Goal: Submit feedback/report problem

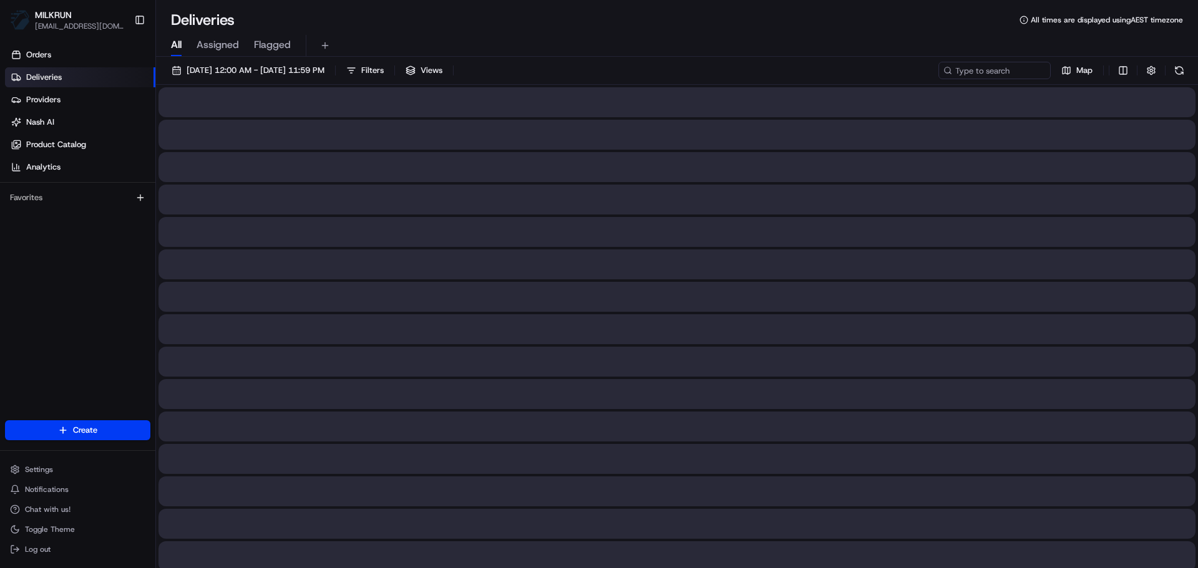
click at [181, 44] on span "All" at bounding box center [176, 44] width 11 height 15
click at [983, 81] on div "18/08/2025 12:00 AM - 18/08/2025 11:59 PM Filters Views Map" at bounding box center [677, 73] width 1042 height 23
click at [986, 77] on input at bounding box center [976, 70] width 150 height 17
paste input "Toby Forwood"
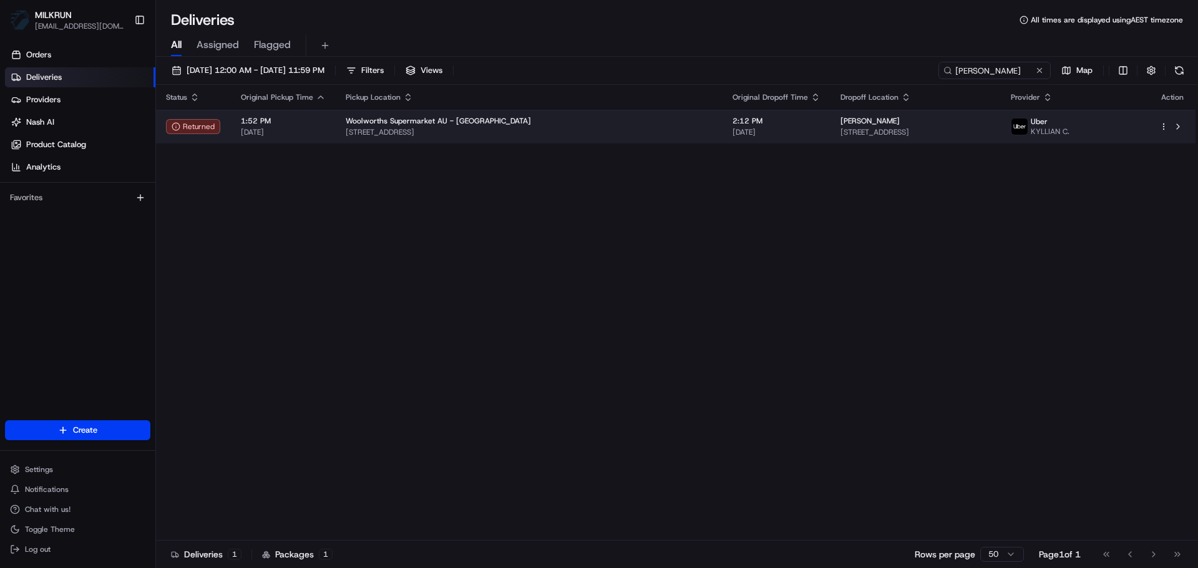
click at [592, 136] on span "1 Kiaora Rd, Double Bay, NSW 2028, AU" at bounding box center [529, 132] width 367 height 10
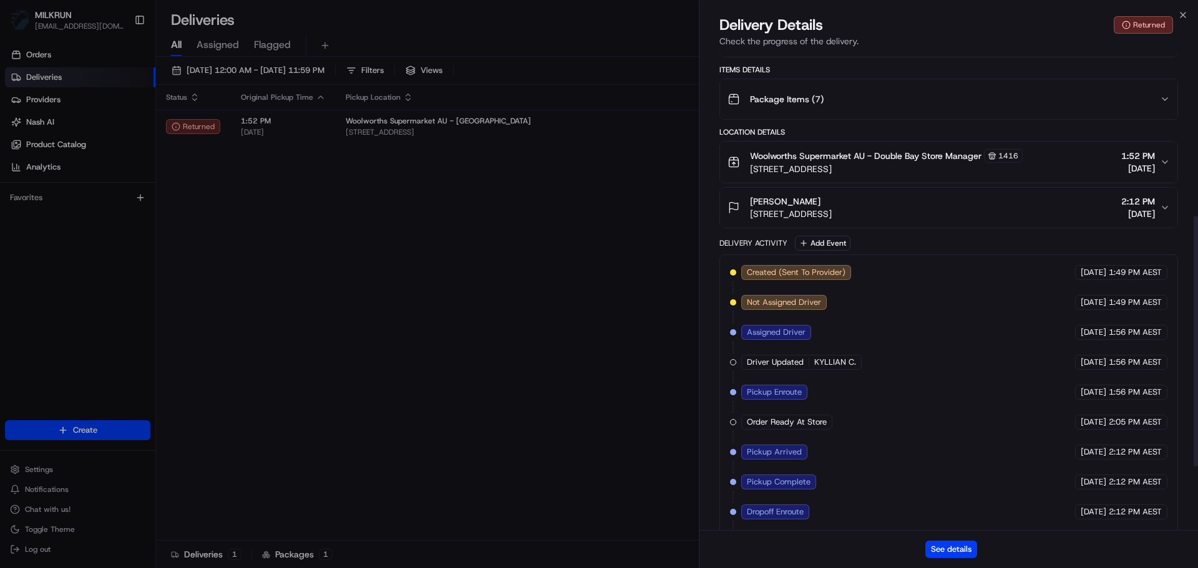
scroll to position [312, 0]
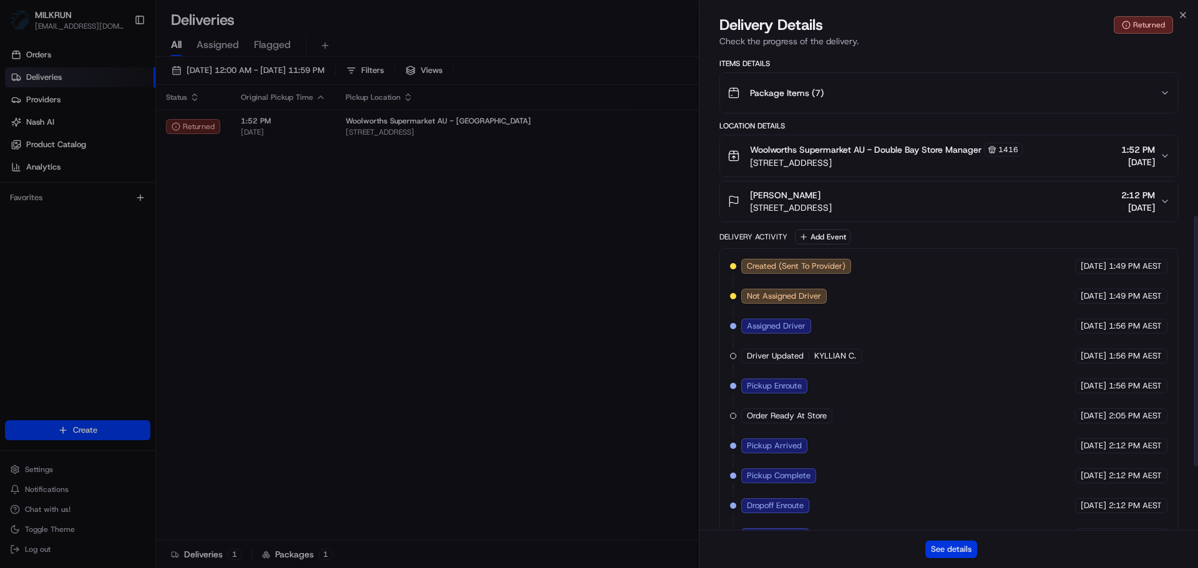
click at [937, 541] on button "See details" at bounding box center [951, 549] width 52 height 17
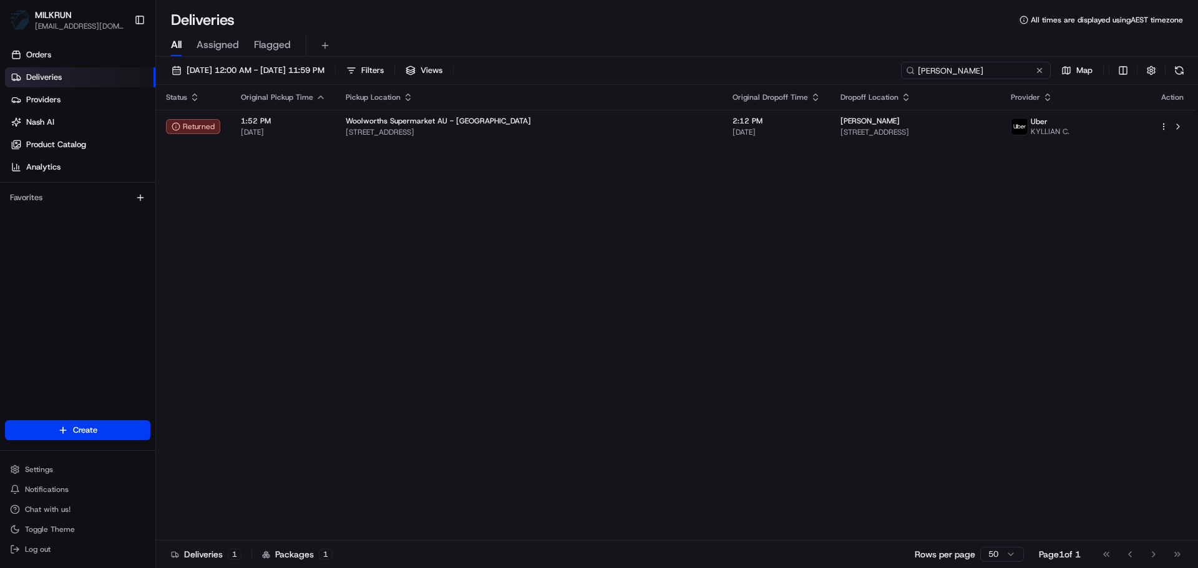
click at [982, 65] on input "Toby Forwood" at bounding box center [976, 70] width 150 height 17
click at [983, 65] on input "Toby Forwood" at bounding box center [976, 70] width 150 height 17
click at [983, 66] on input "Toby Forwood" at bounding box center [976, 70] width 150 height 17
click at [981, 66] on input "Toby Forwood" at bounding box center [976, 70] width 150 height 17
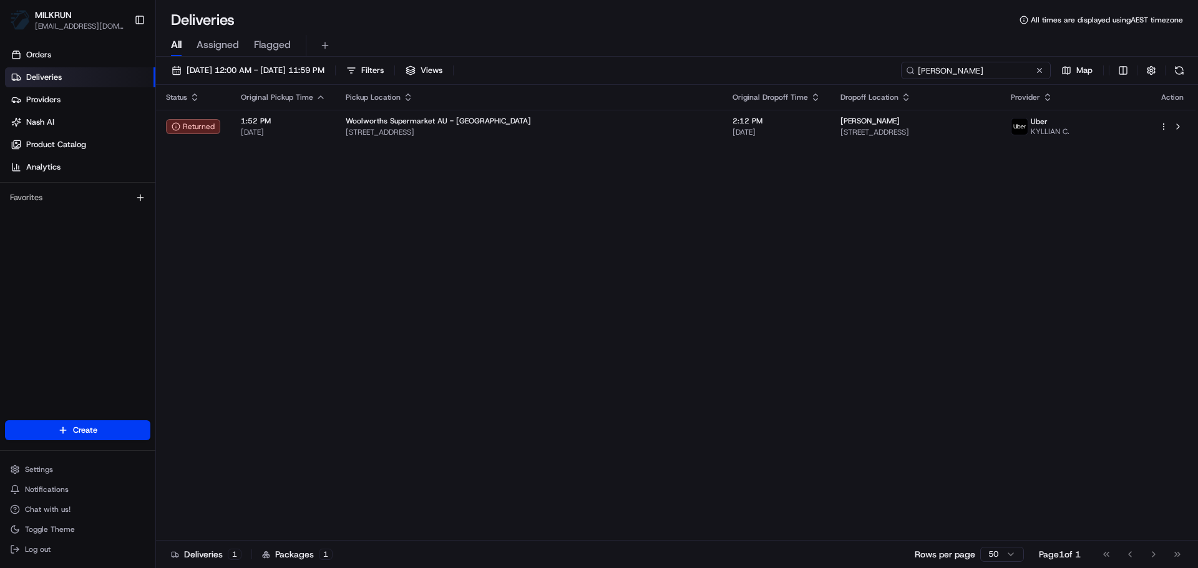
click at [981, 66] on input "Toby Forwood" at bounding box center [976, 70] width 150 height 17
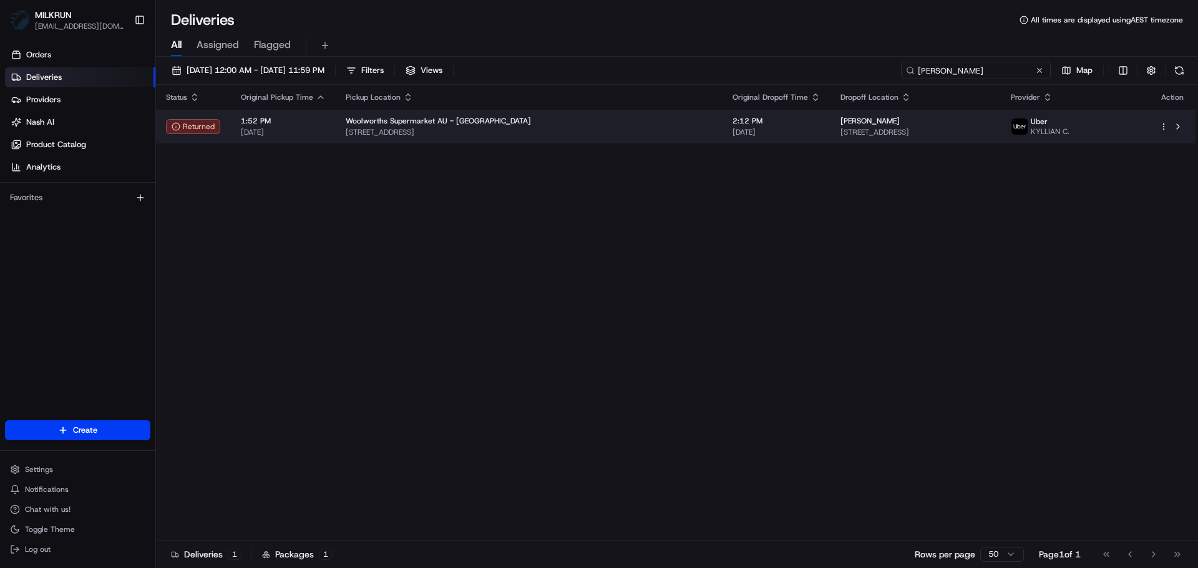
paste input "[PERSON_NAME]"
type input "[PERSON_NAME]"
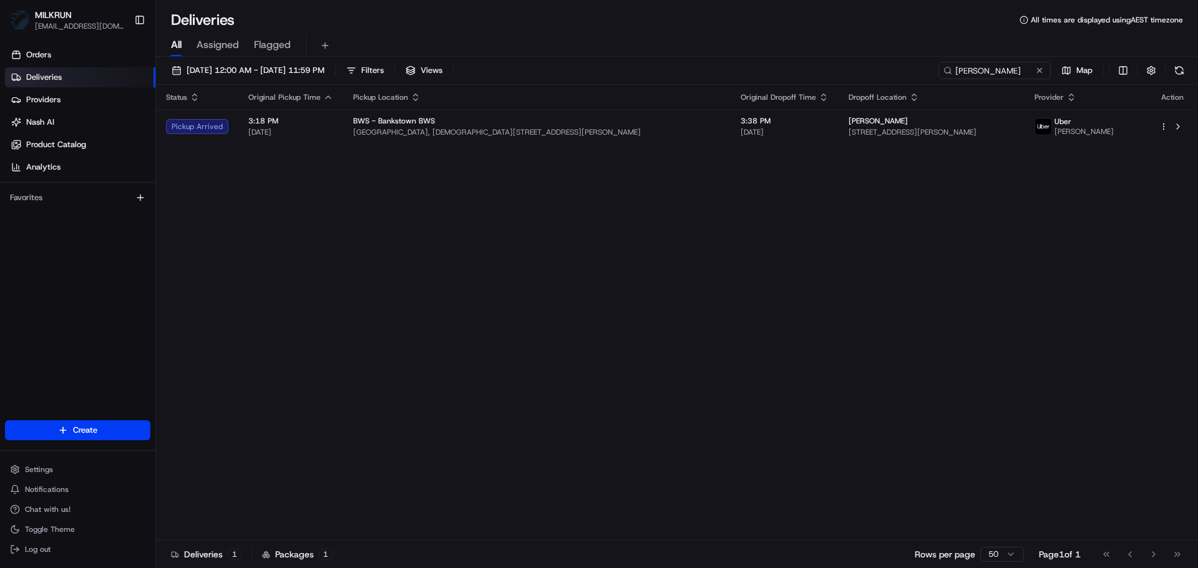
click at [975, 115] on td "Nicole Bull 62 Dargan Street, Yagoona, NSW 2199, AU" at bounding box center [932, 127] width 186 height 34
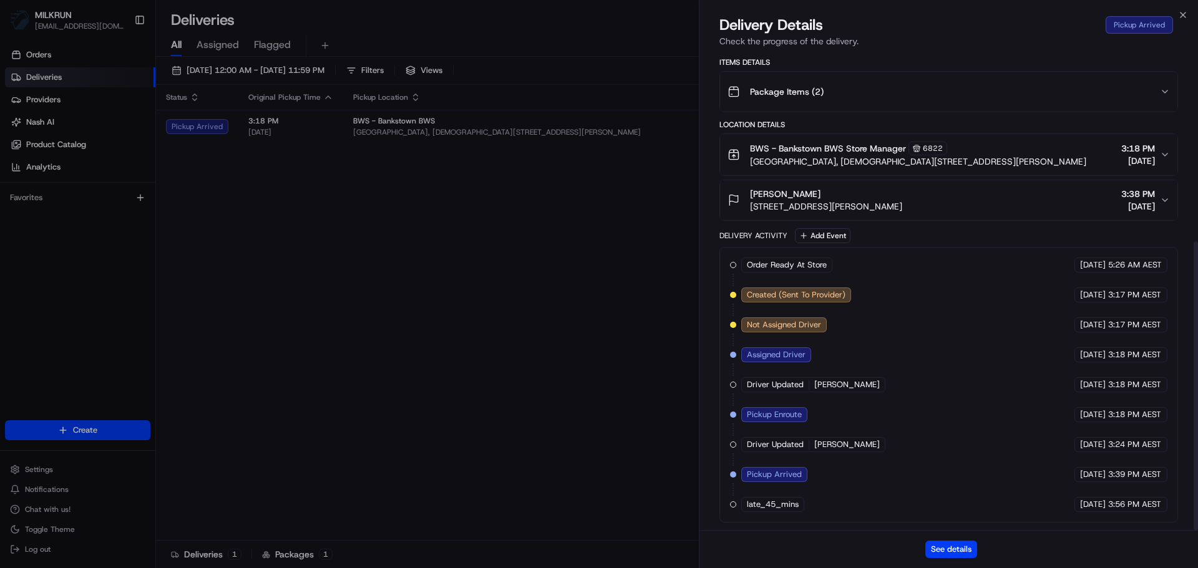
scroll to position [313, 0]
click at [938, 543] on button "See details" at bounding box center [951, 549] width 52 height 17
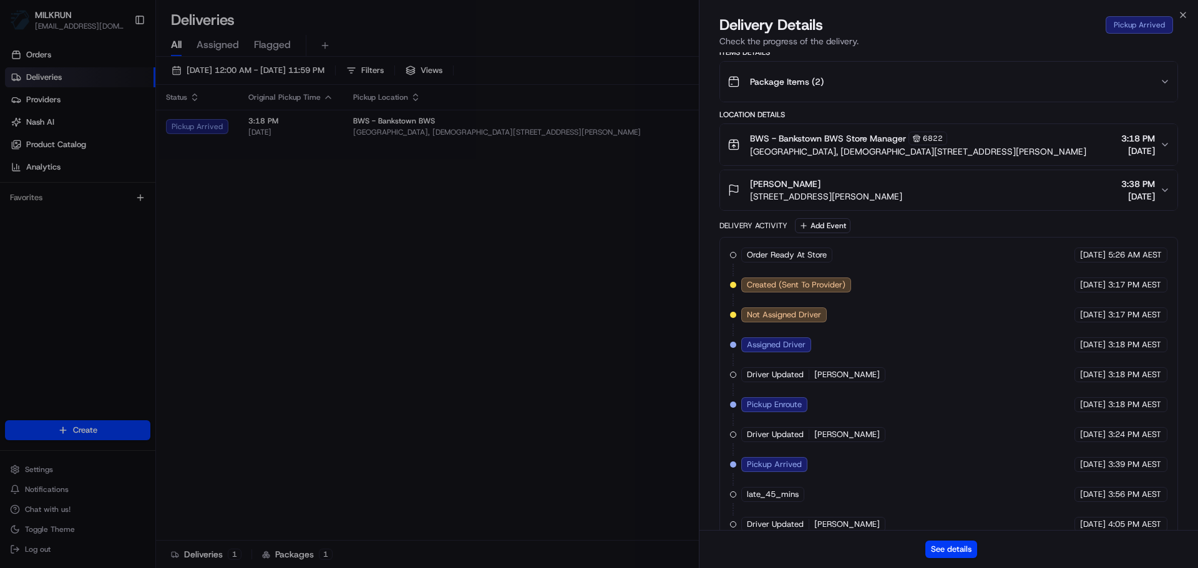
scroll to position [303, 0]
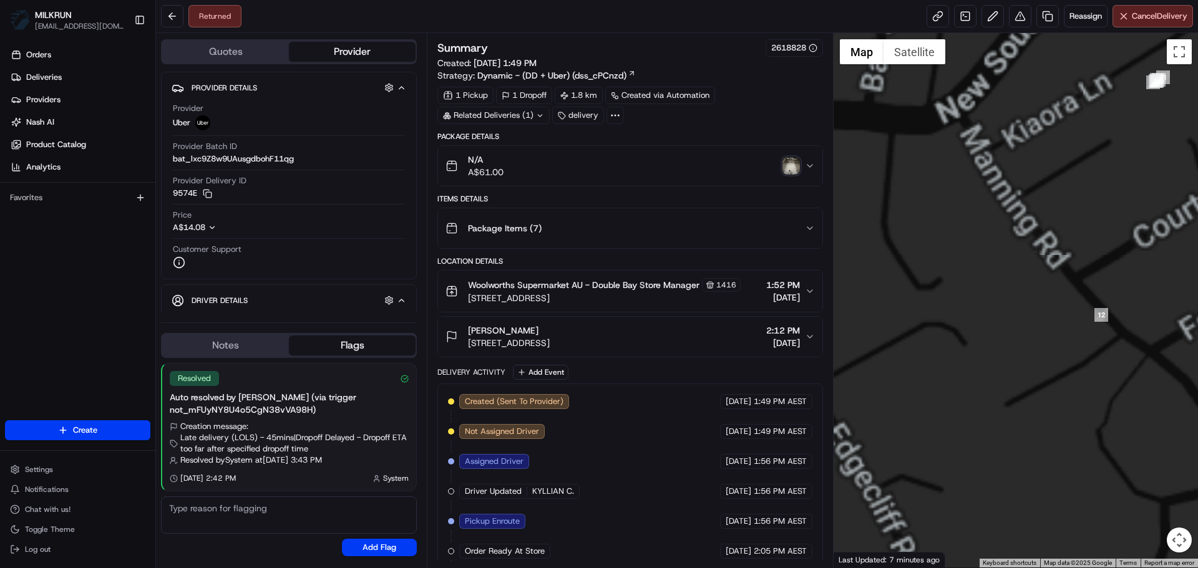
drag, startPoint x: 1103, startPoint y: 185, endPoint x: 882, endPoint y: 259, distance: 233.4
click at [882, 259] on div at bounding box center [1016, 300] width 365 height 535
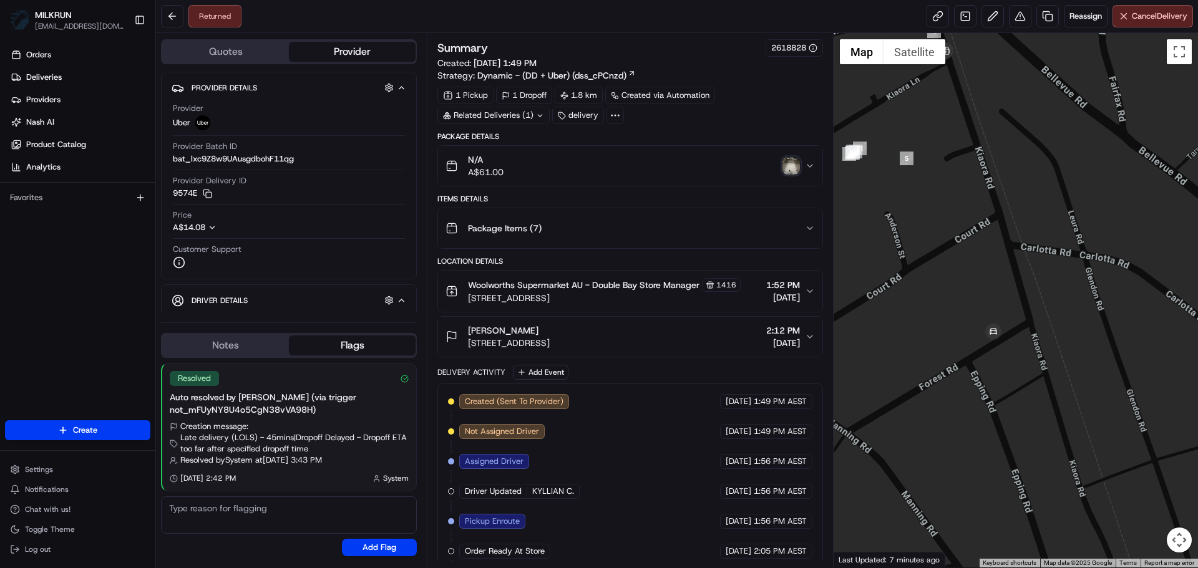
drag, startPoint x: 791, startPoint y: 324, endPoint x: 767, endPoint y: 351, distance: 36.2
click at [781, 336] on div "Quotes Provider Provider Details Hidden ( 3 ) Provider Uber Provider Batch ID b…" at bounding box center [677, 300] width 1042 height 535
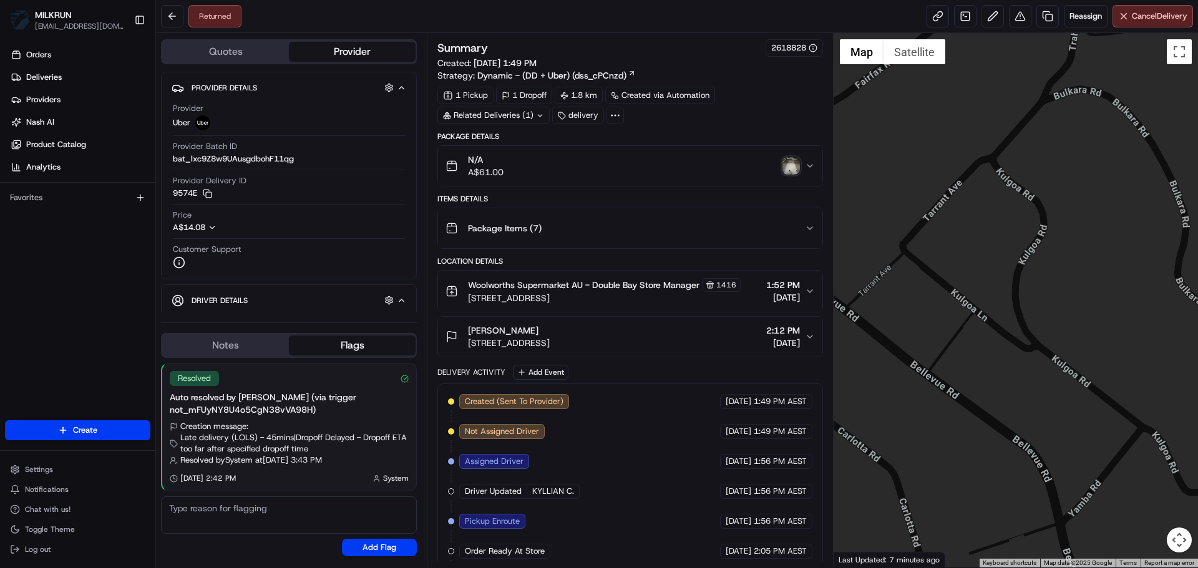
click at [796, 175] on div "N/A A$61.00" at bounding box center [624, 165] width 359 height 25
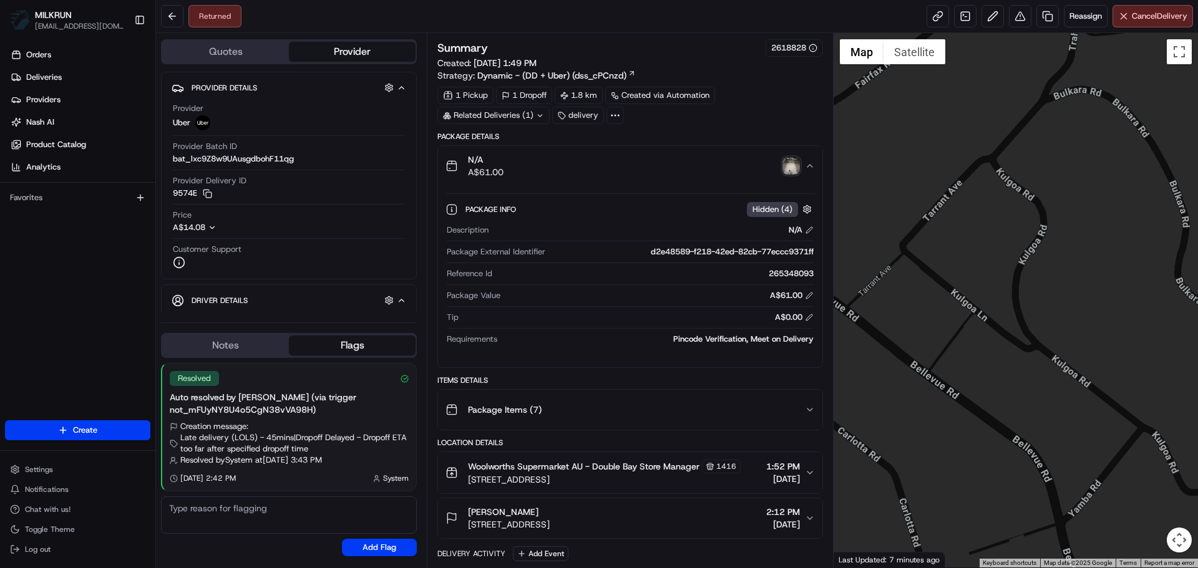
click at [796, 174] on img "button" at bounding box center [790, 165] width 17 height 17
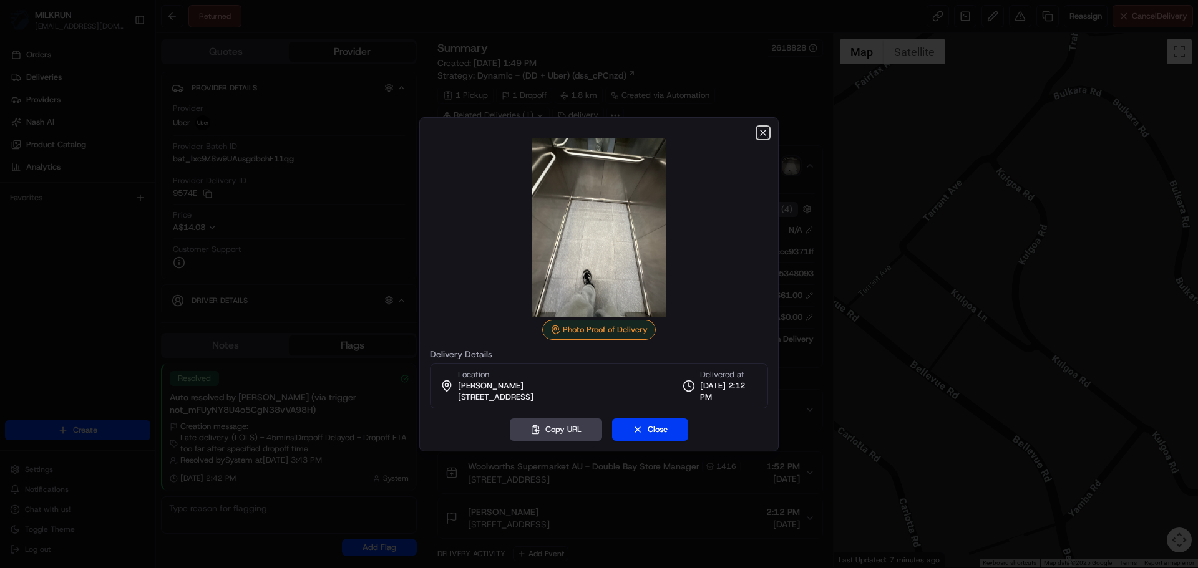
click at [766, 128] on icon "button" at bounding box center [763, 133] width 10 height 10
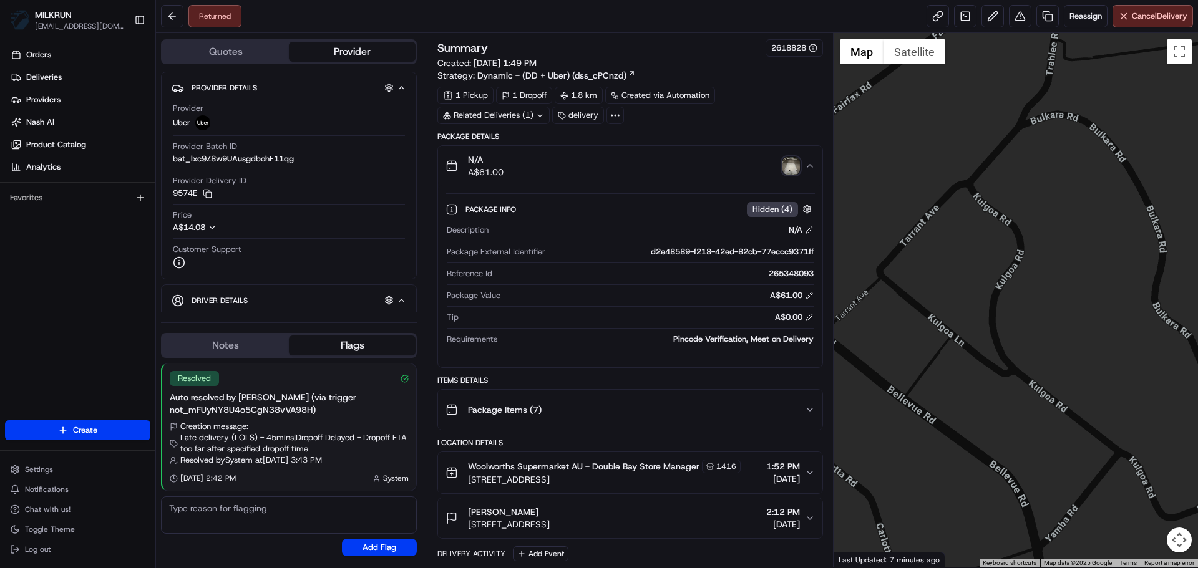
drag, startPoint x: 994, startPoint y: 249, endPoint x: 964, endPoint y: 281, distance: 43.7
click at [964, 281] on div at bounding box center [1016, 300] width 365 height 535
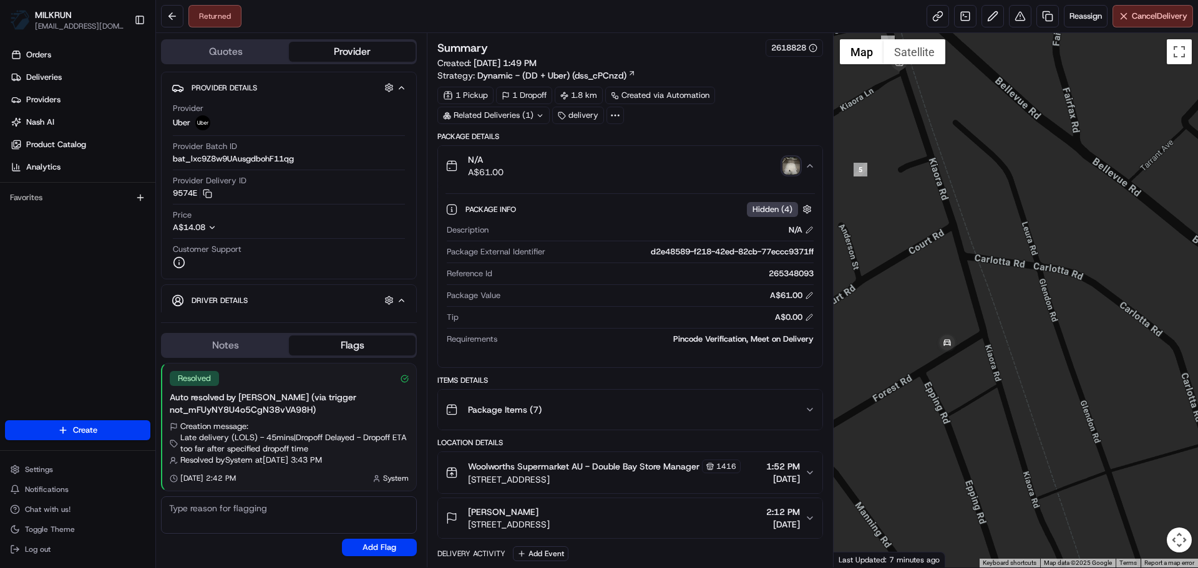
drag, startPoint x: 1012, startPoint y: 389, endPoint x: 1021, endPoint y: 399, distance: 13.3
click at [1021, 399] on div at bounding box center [1016, 300] width 365 height 535
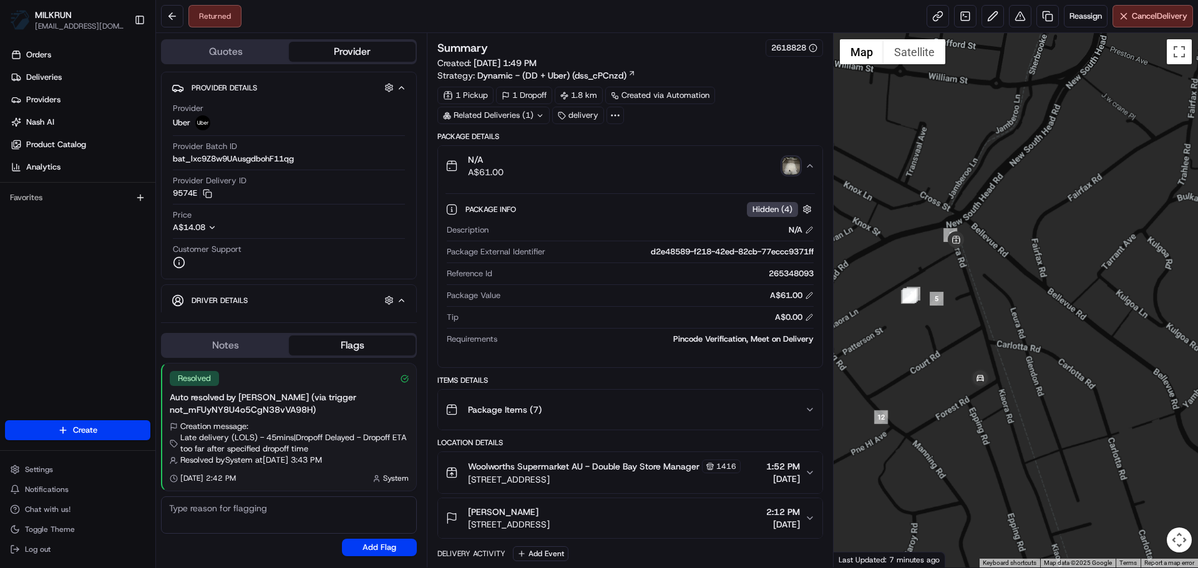
drag, startPoint x: 998, startPoint y: 303, endPoint x: 1006, endPoint y: 333, distance: 30.6
click at [1006, 333] on div at bounding box center [1016, 300] width 365 height 535
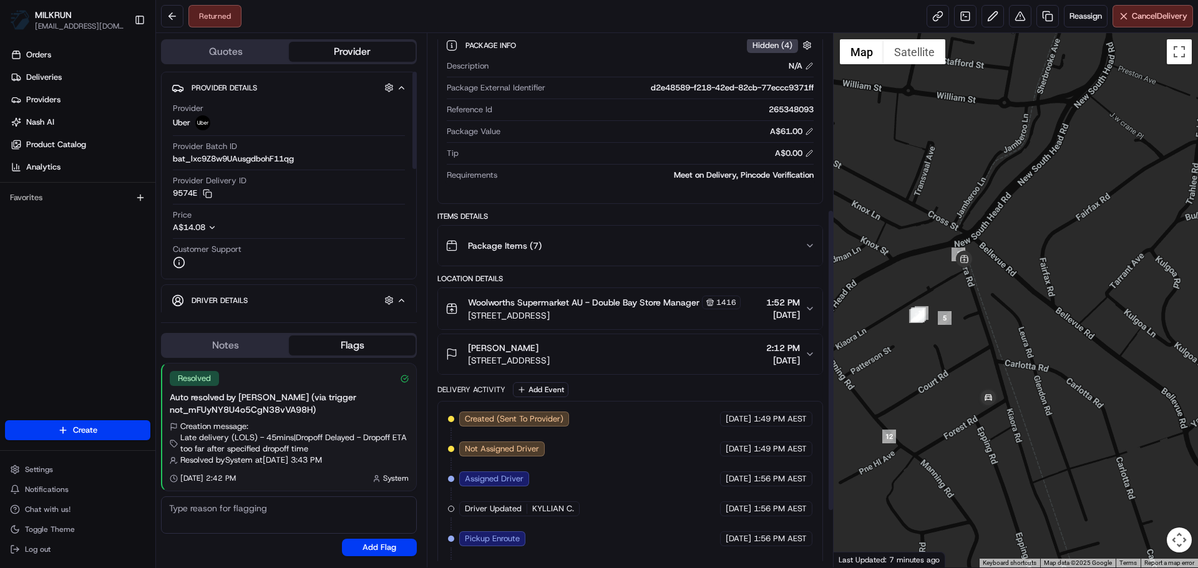
scroll to position [312, 0]
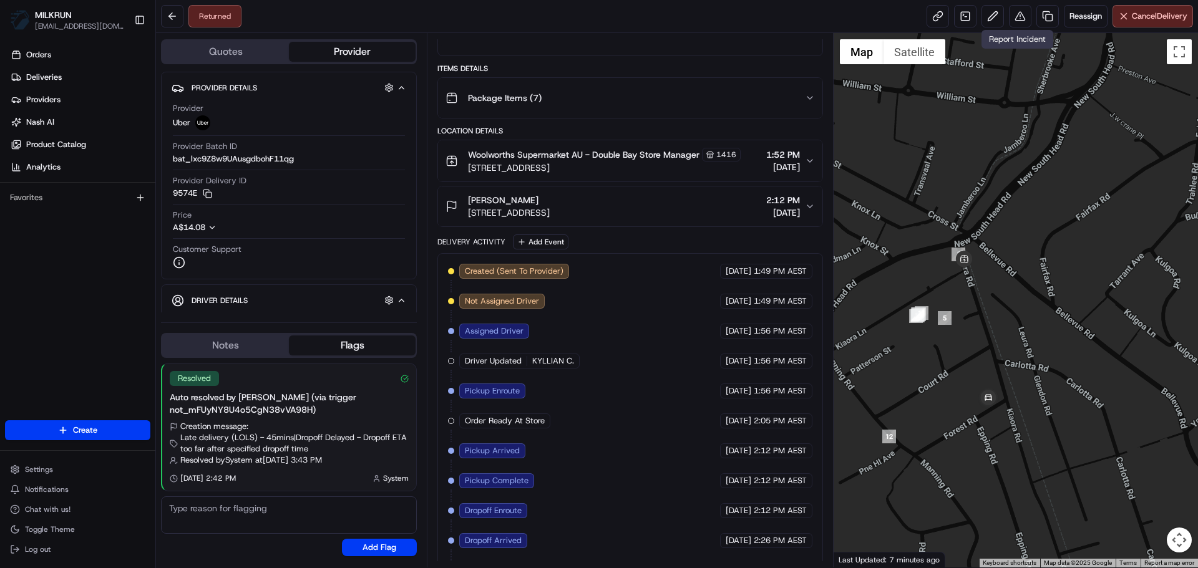
click at [1018, 29] on div "Returned Reassign Cancel Delivery" at bounding box center [677, 16] width 1042 height 33
click at [1021, 24] on button at bounding box center [1020, 16] width 22 height 22
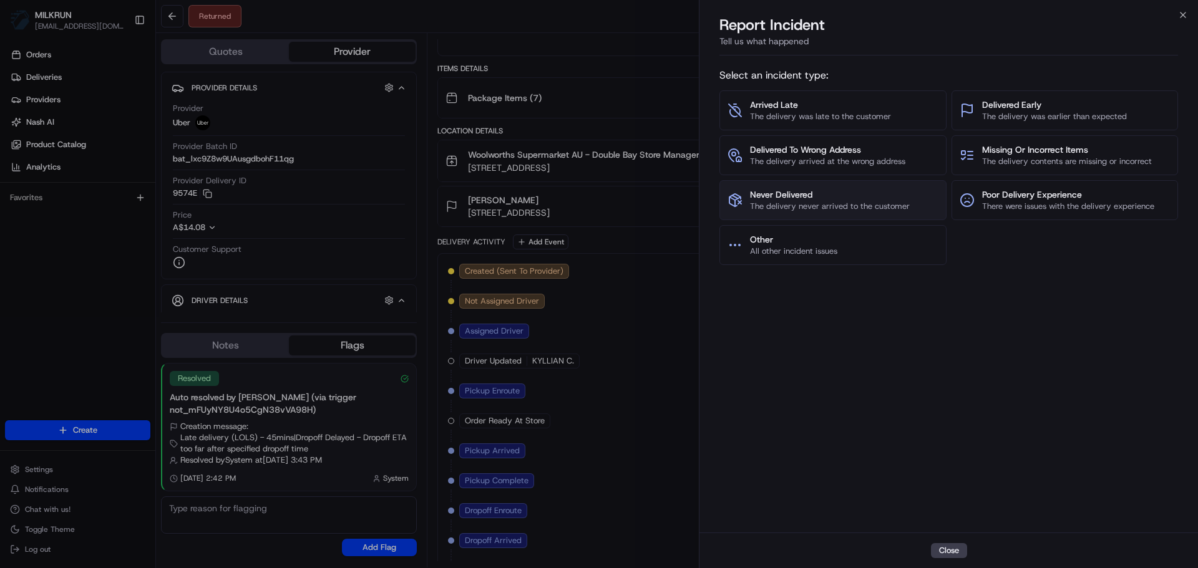
click at [844, 192] on span "Never Delivered" at bounding box center [830, 194] width 160 height 12
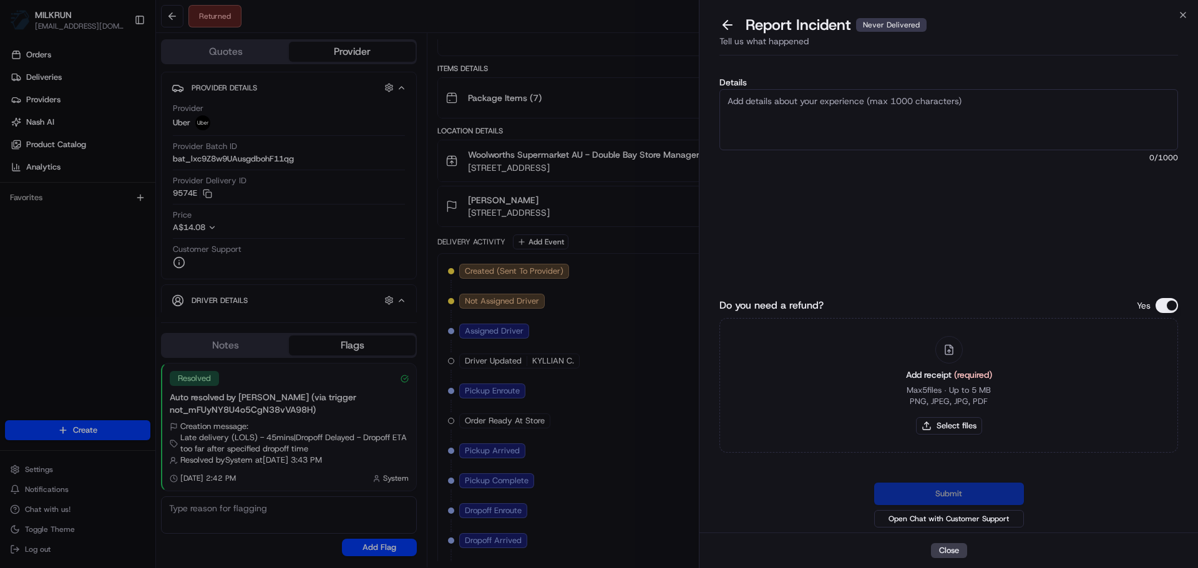
click at [863, 126] on textarea "Details" at bounding box center [948, 119] width 459 height 61
click at [790, 114] on textarea "Details" at bounding box center [948, 119] width 459 height 61
paste textarea "refund request $ + uber delivery fee"
click at [794, 111] on textarea "Please review order details called in twice for this - order return location/Pr…" at bounding box center [948, 119] width 459 height 61
type textarea "Please review order details called in twice for this - order return location/Pr…"
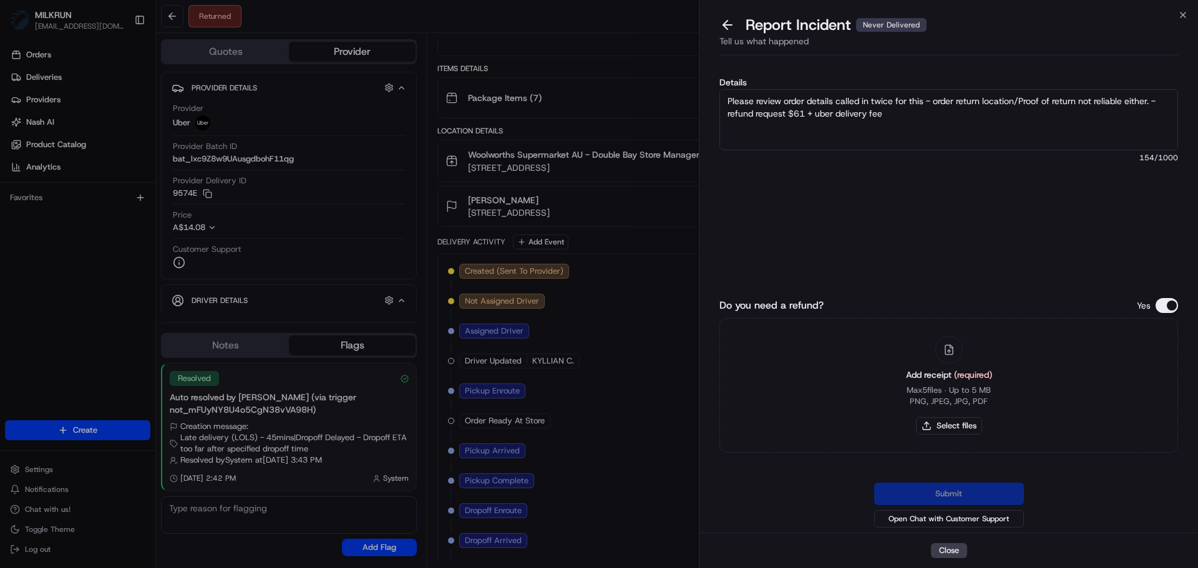
click at [952, 414] on div "Add receipt (required) Max 5 files ∙ Up to 5 MB PNG, JPEG, JPG, PDF Select files" at bounding box center [949, 386] width 106 height 114
click at [957, 421] on button "Select files" at bounding box center [949, 425] width 66 height 17
type input "C:\fakepath\Screenshot 2025-08-18 155239.png"
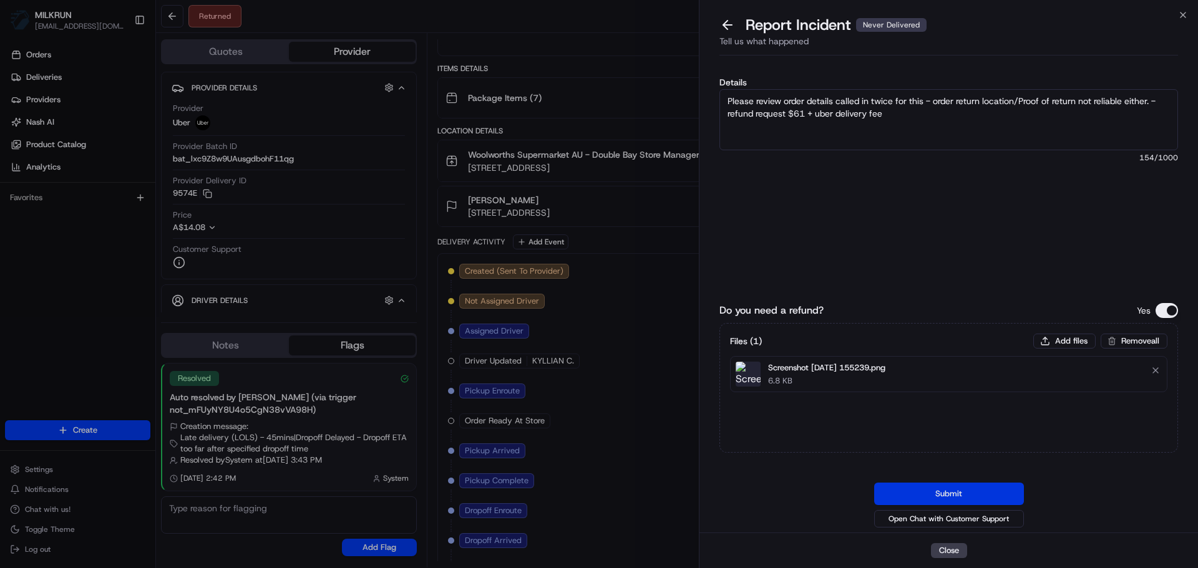
click at [955, 490] on button "Submit" at bounding box center [949, 494] width 150 height 22
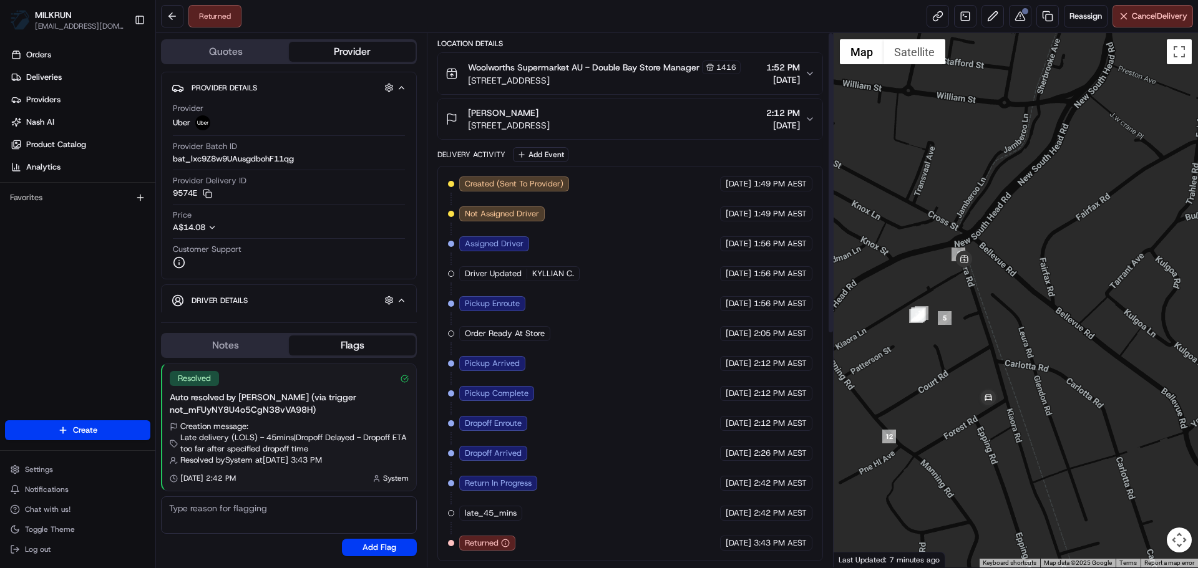
scroll to position [0, 0]
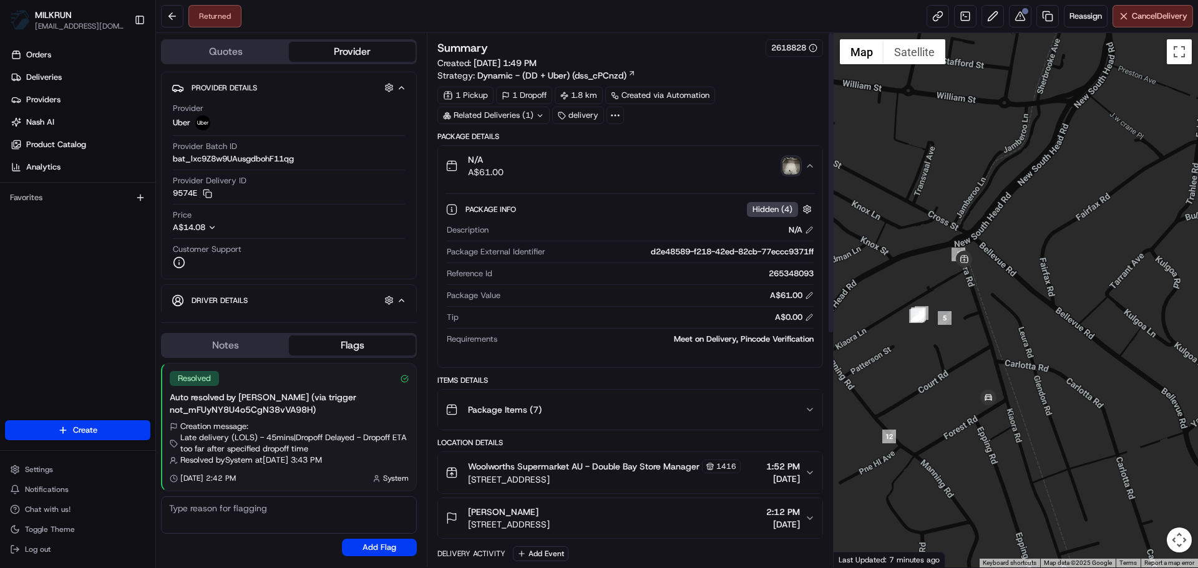
drag, startPoint x: 732, startPoint y: 418, endPoint x: 772, endPoint y: -75, distance: 495.2
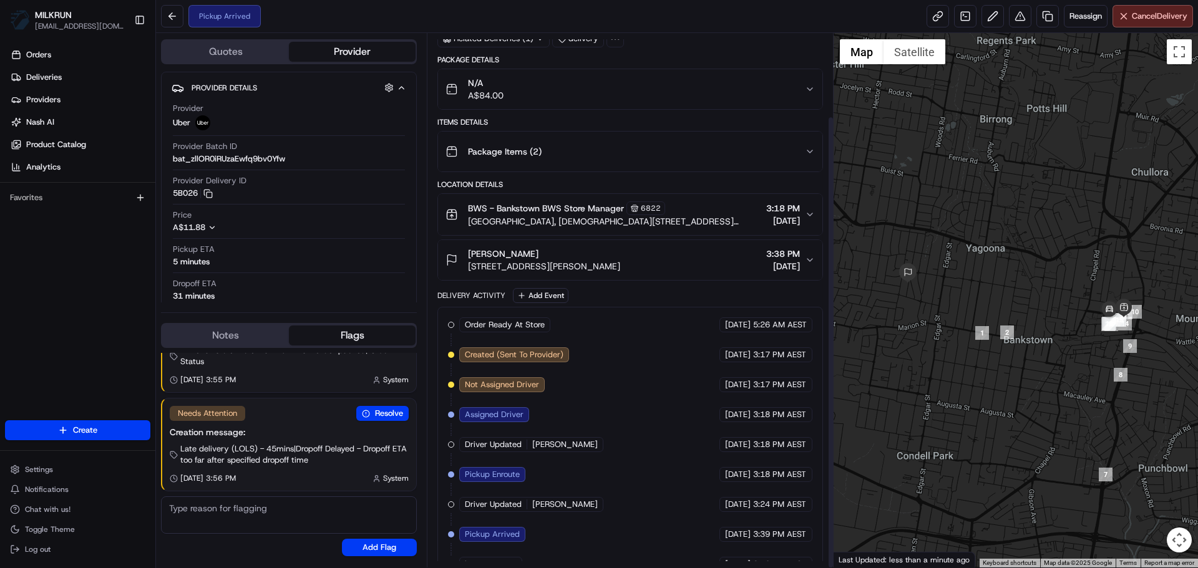
scroll to position [98, 0]
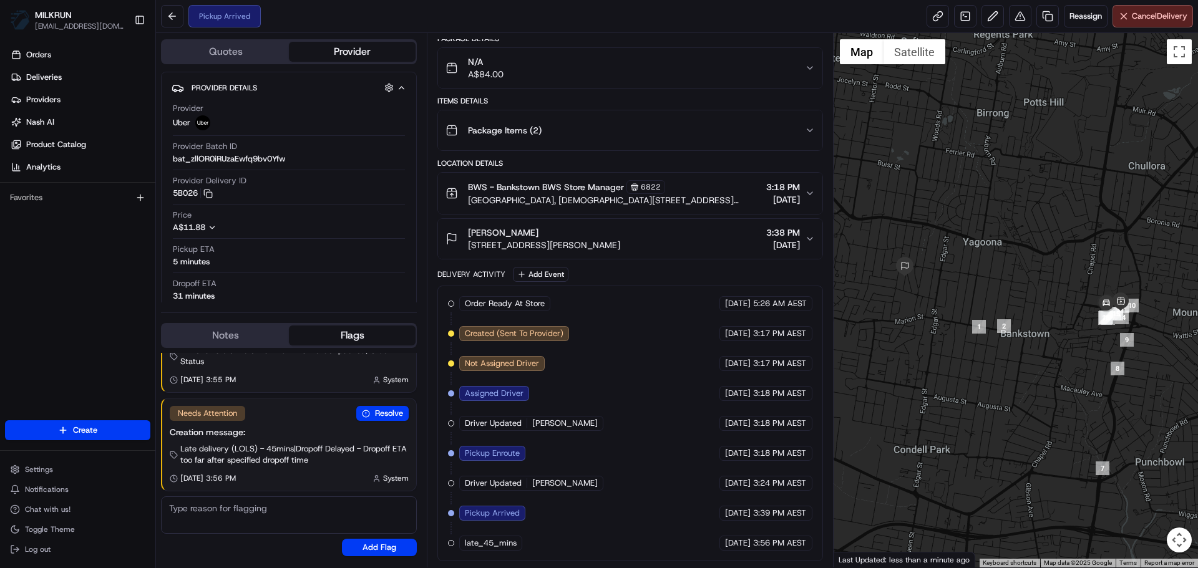
drag, startPoint x: 1048, startPoint y: 341, endPoint x: 1044, endPoint y: 333, distance: 8.1
click at [1044, 333] on div at bounding box center [1016, 300] width 365 height 535
drag, startPoint x: 1038, startPoint y: 332, endPoint x: 954, endPoint y: 296, distance: 91.7
click at [958, 301] on div at bounding box center [1016, 300] width 365 height 535
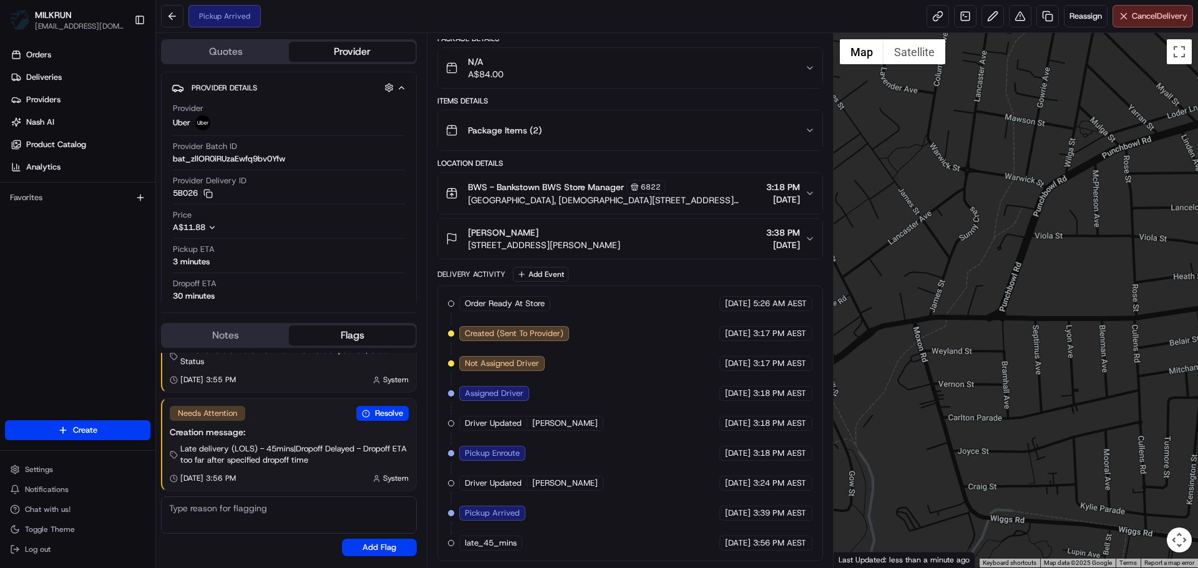
drag, startPoint x: 1093, startPoint y: 398, endPoint x: 1028, endPoint y: 418, distance: 68.5
click at [1028, 418] on div at bounding box center [1016, 300] width 365 height 535
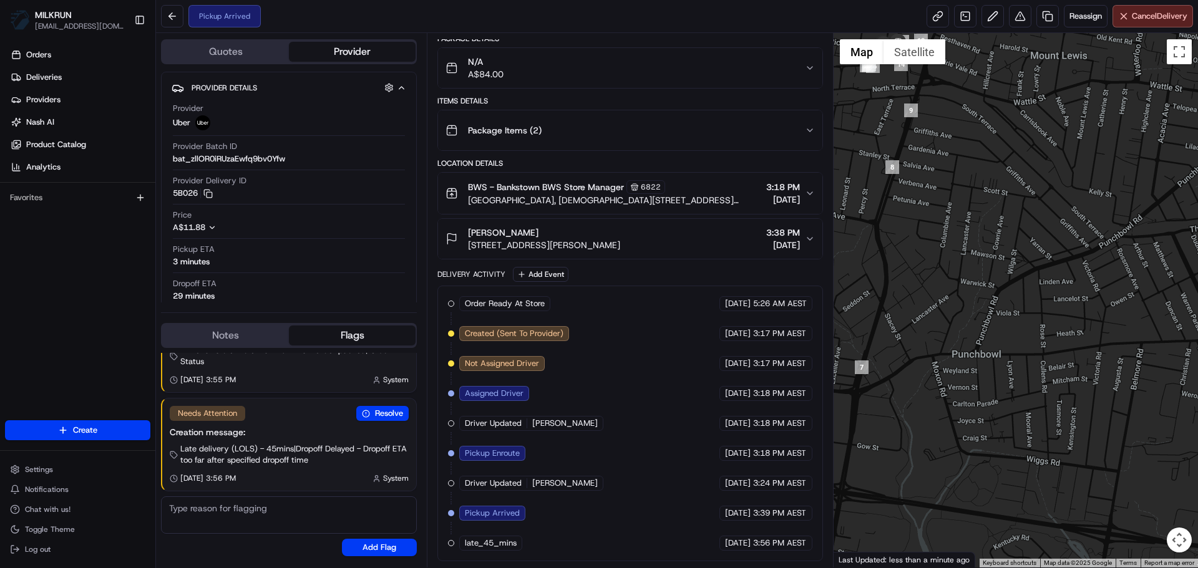
drag, startPoint x: 1130, startPoint y: 452, endPoint x: 1043, endPoint y: 413, distance: 95.5
click at [1043, 413] on div at bounding box center [1016, 300] width 365 height 535
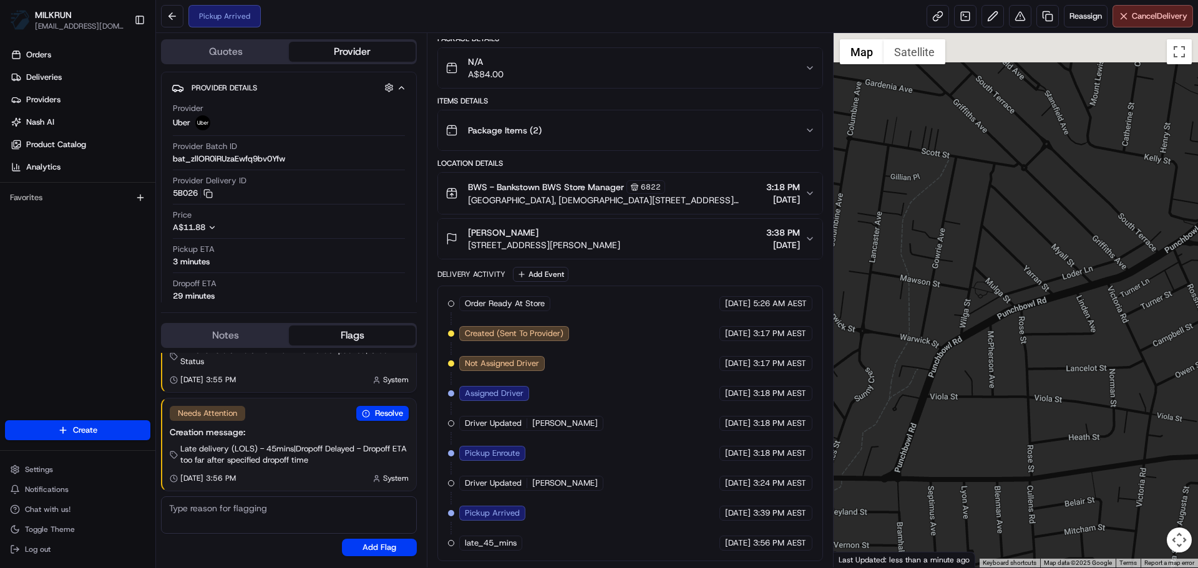
drag, startPoint x: 1006, startPoint y: 280, endPoint x: 998, endPoint y: 363, distance: 82.8
click at [998, 363] on div at bounding box center [1016, 300] width 365 height 535
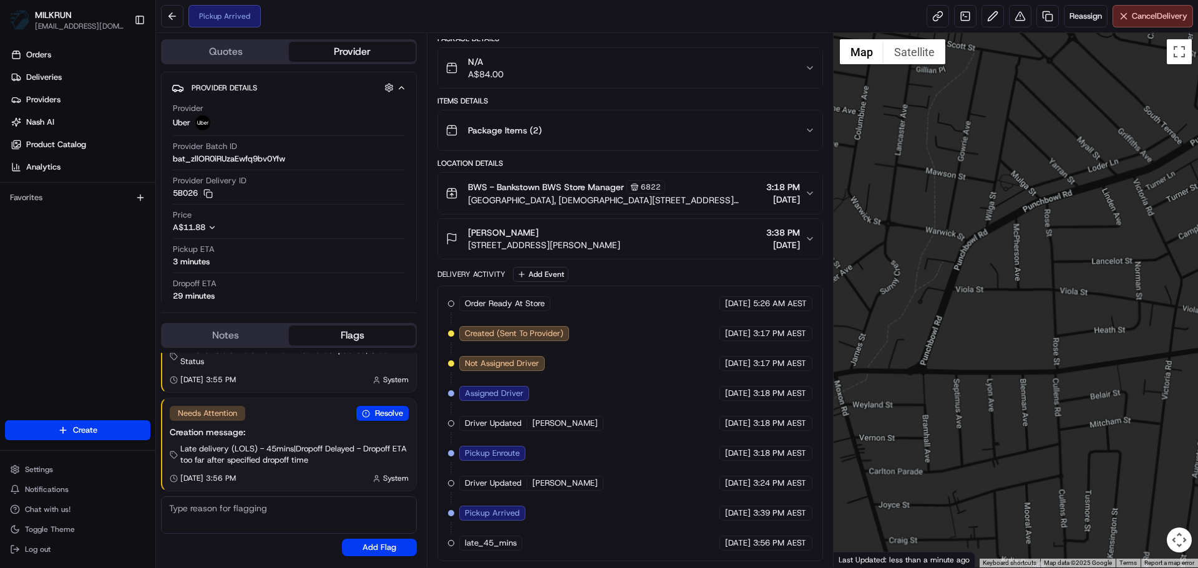
drag, startPoint x: 1021, startPoint y: 500, endPoint x: 1108, endPoint y: 416, distance: 120.5
click at [1108, 416] on div at bounding box center [1016, 300] width 365 height 535
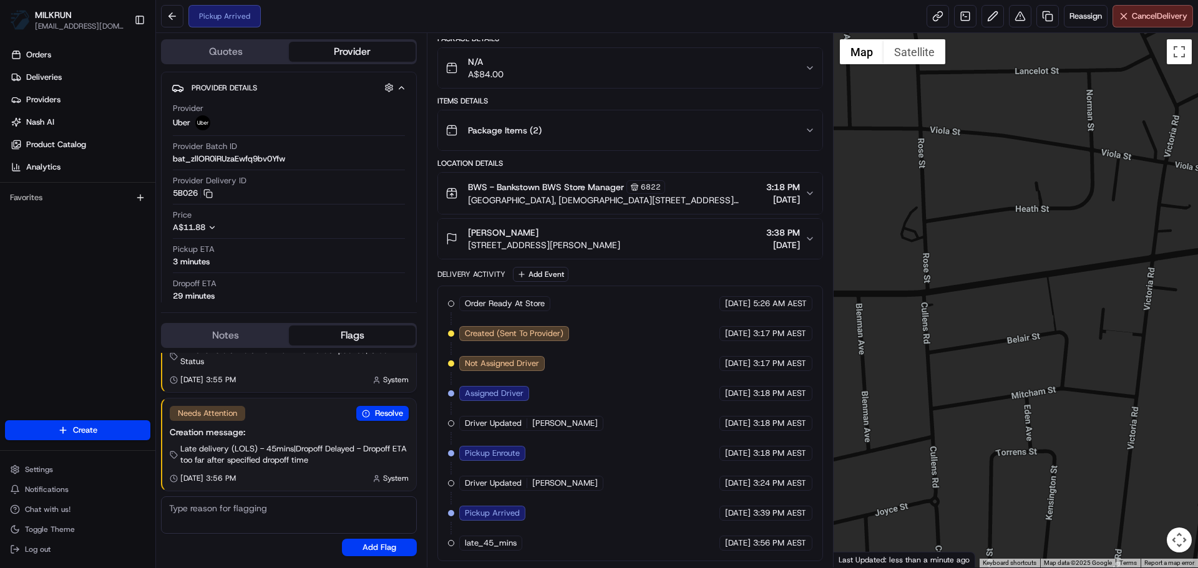
drag, startPoint x: 1076, startPoint y: 428, endPoint x: 1007, endPoint y: 444, distance: 71.0
click at [1007, 444] on div at bounding box center [1016, 300] width 365 height 535
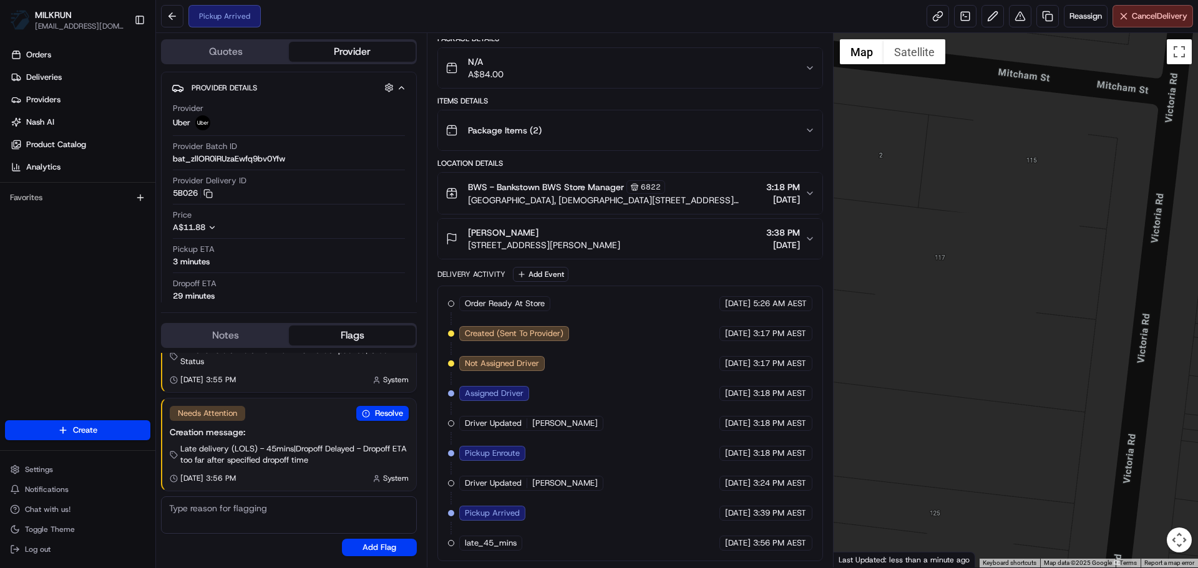
drag, startPoint x: 1130, startPoint y: 374, endPoint x: 1039, endPoint y: 400, distance: 94.2
click at [1039, 400] on div at bounding box center [1016, 300] width 365 height 535
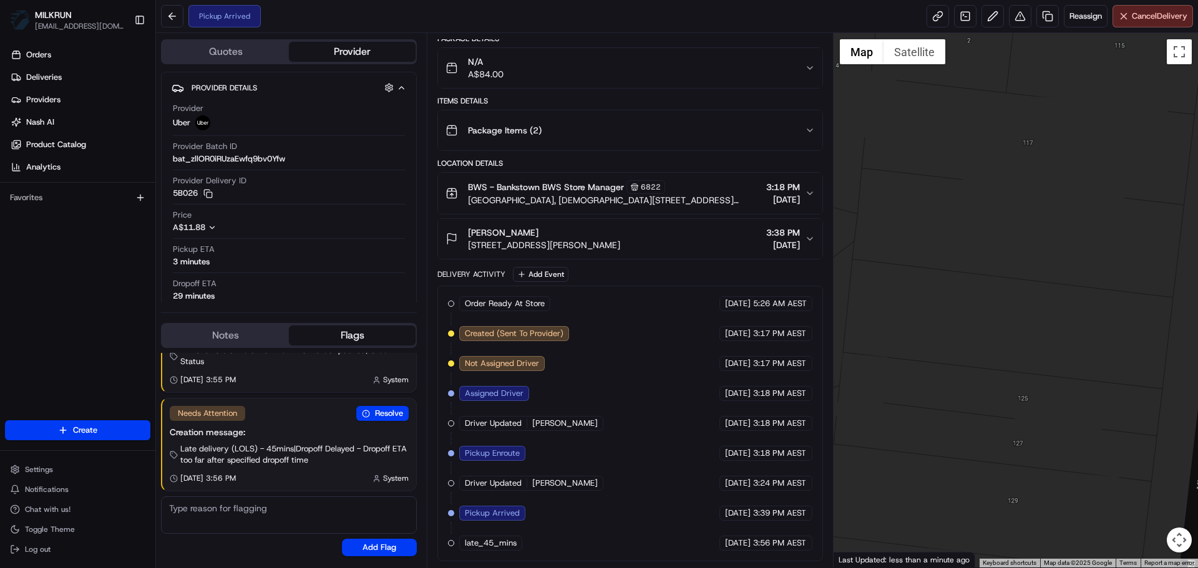
drag, startPoint x: 1020, startPoint y: 504, endPoint x: 1146, endPoint y: 355, distance: 194.8
click at [1146, 355] on div at bounding box center [1016, 300] width 365 height 535
drag, startPoint x: 1127, startPoint y: 358, endPoint x: 1079, endPoint y: 419, distance: 77.8
click at [1079, 419] on div at bounding box center [1016, 300] width 365 height 535
drag, startPoint x: 1104, startPoint y: 384, endPoint x: 1063, endPoint y: 397, distance: 43.8
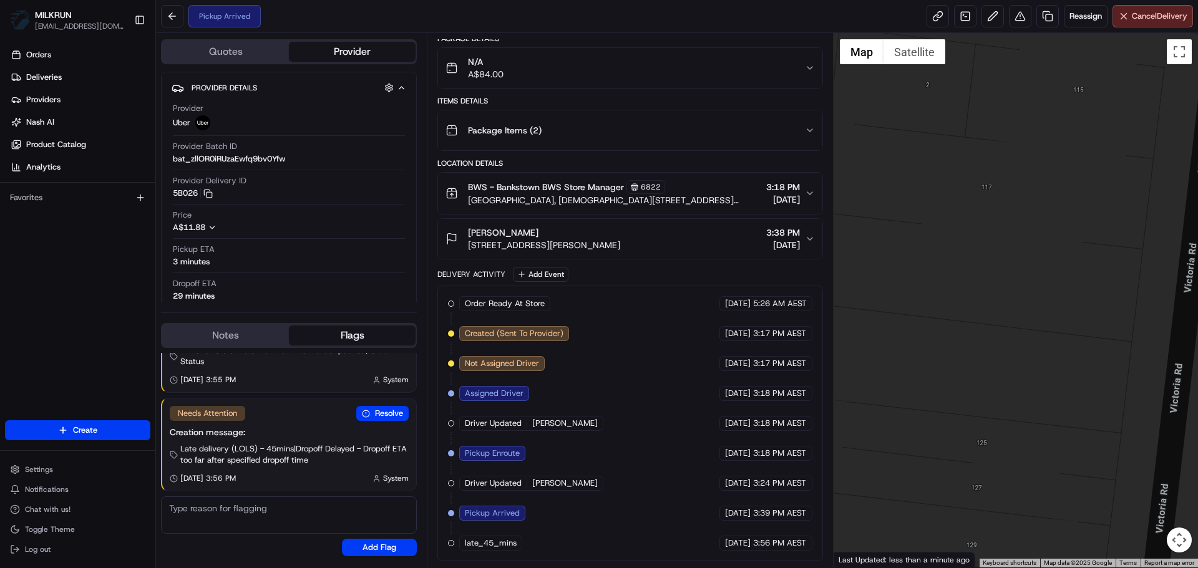
click at [1063, 397] on div at bounding box center [1016, 300] width 365 height 535
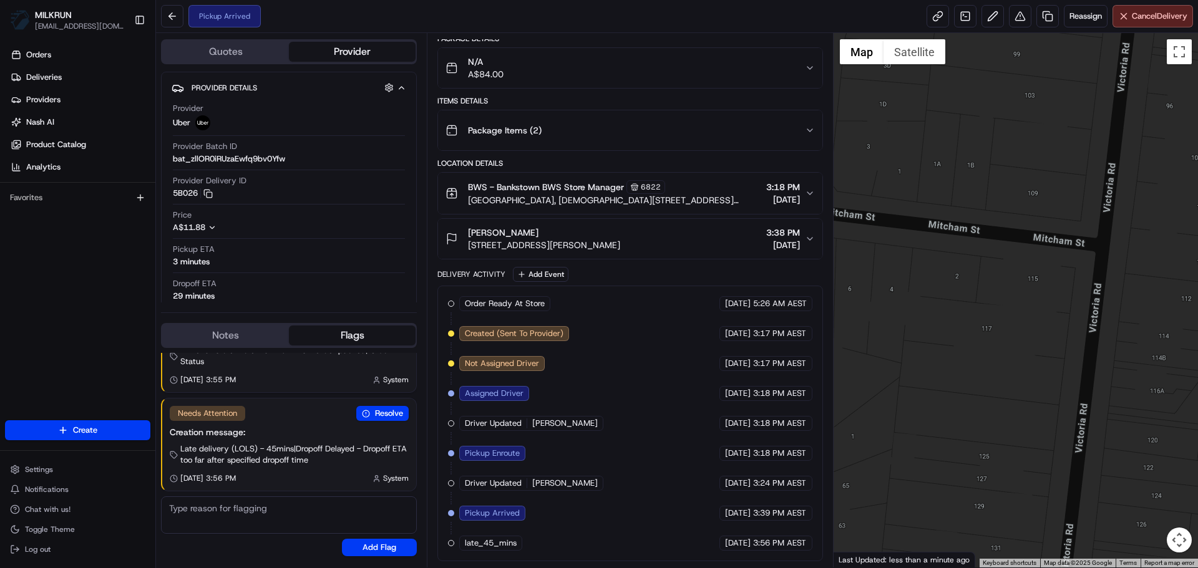
drag, startPoint x: 1174, startPoint y: 324, endPoint x: 1155, endPoint y: 354, distance: 35.3
click at [1155, 354] on div at bounding box center [1016, 300] width 365 height 535
click at [1086, 318] on div at bounding box center [1016, 300] width 365 height 535
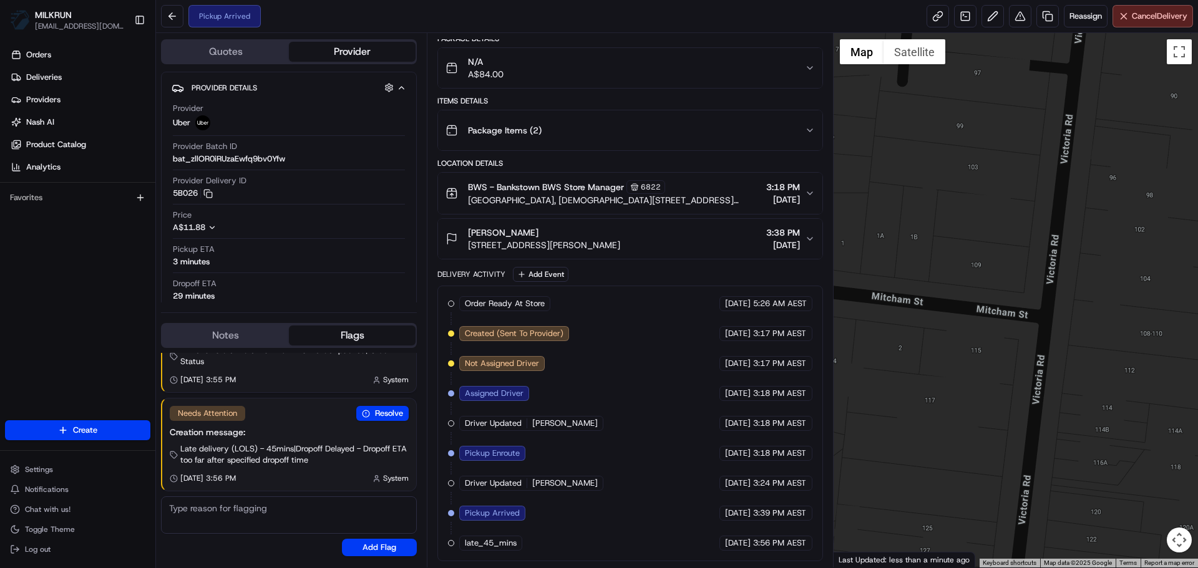
drag, startPoint x: 1049, startPoint y: 347, endPoint x: 1099, endPoint y: 272, distance: 89.6
click at [1099, 272] on div at bounding box center [1016, 300] width 365 height 535
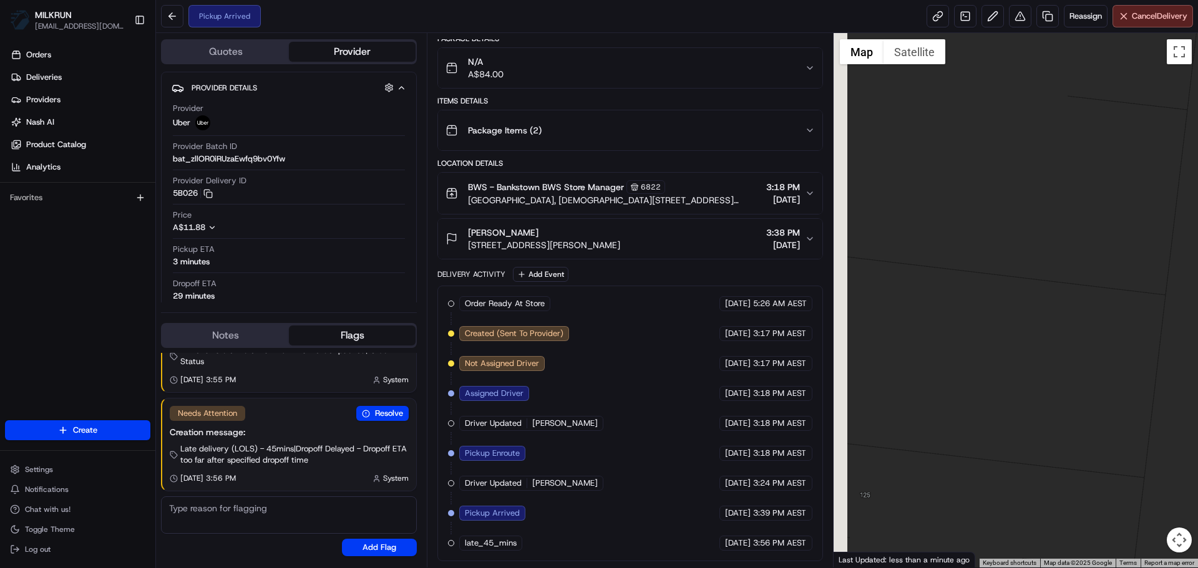
drag, startPoint x: 1074, startPoint y: 394, endPoint x: 1179, endPoint y: 366, distance: 107.8
click at [1179, 366] on div at bounding box center [1016, 300] width 365 height 535
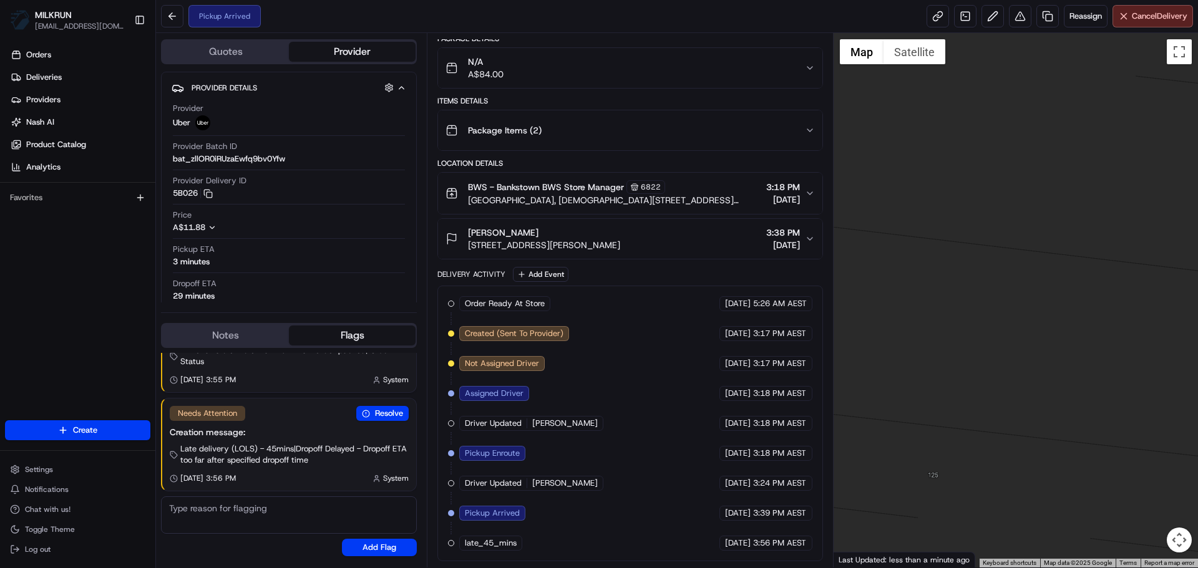
drag, startPoint x: 895, startPoint y: 387, endPoint x: 1051, endPoint y: 394, distance: 155.5
click at [1051, 394] on div at bounding box center [1016, 300] width 365 height 535
drag, startPoint x: 976, startPoint y: 436, endPoint x: 970, endPoint y: 439, distance: 6.7
click at [970, 439] on div at bounding box center [1016, 300] width 365 height 535
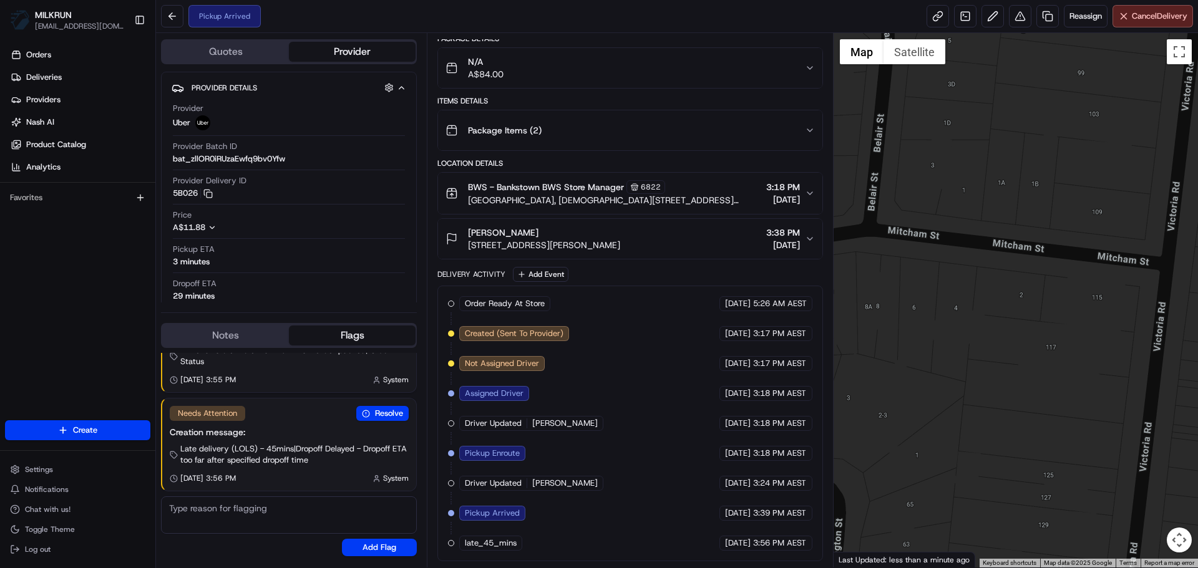
drag, startPoint x: 1015, startPoint y: 457, endPoint x: 1005, endPoint y: 460, distance: 10.3
click at [1005, 460] on div at bounding box center [1016, 300] width 365 height 535
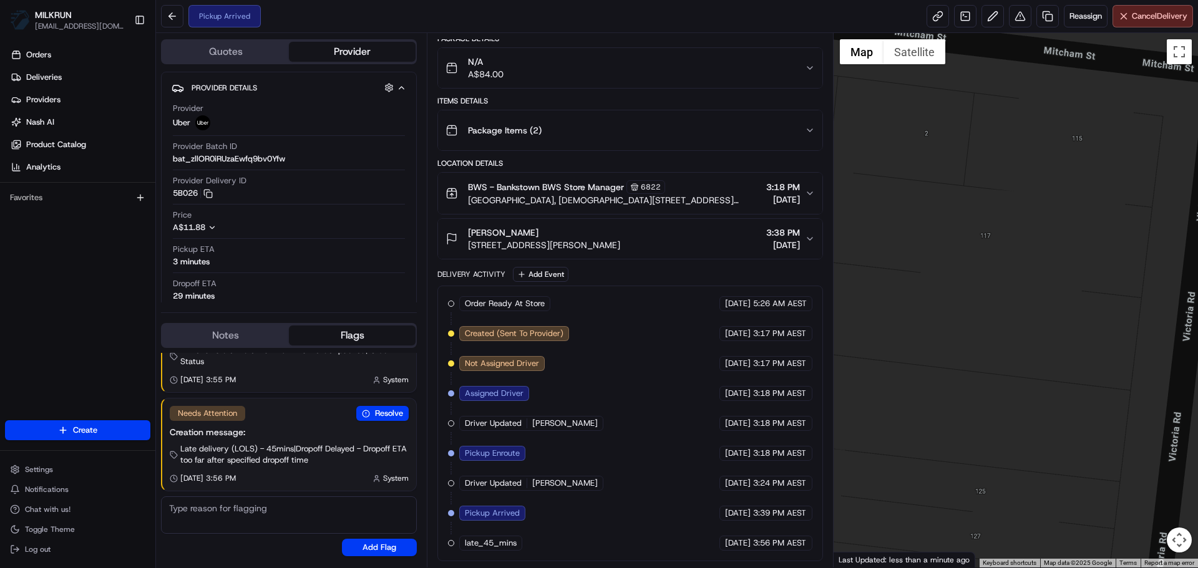
drag, startPoint x: 1119, startPoint y: 400, endPoint x: 1075, endPoint y: 428, distance: 52.4
click at [1078, 426] on div at bounding box center [1016, 300] width 365 height 535
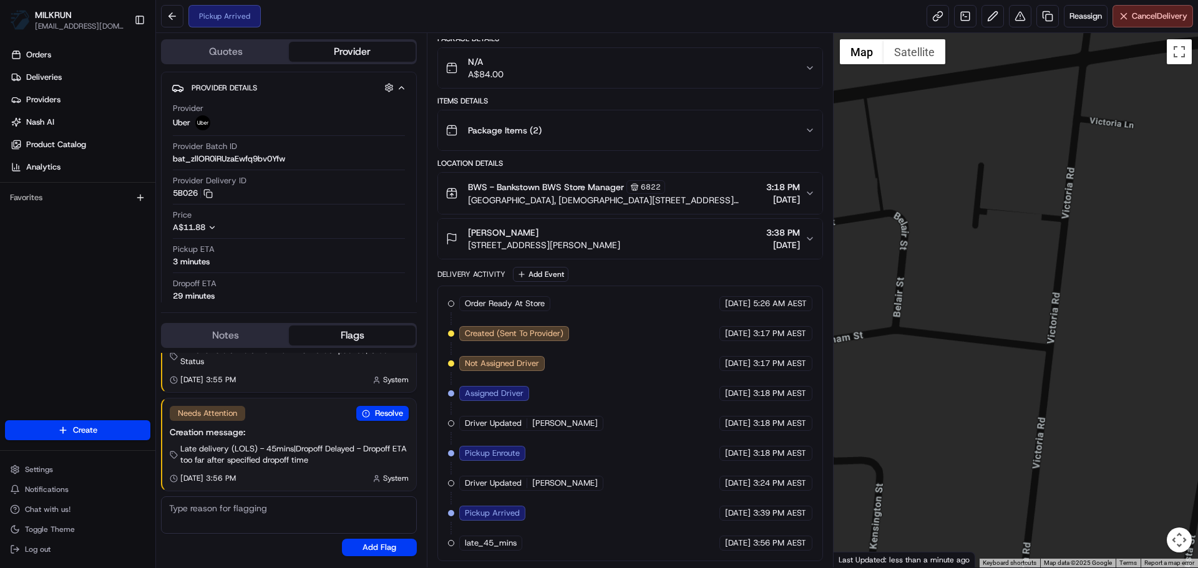
drag, startPoint x: 1141, startPoint y: 464, endPoint x: 1066, endPoint y: 464, distance: 74.3
click at [1066, 464] on div at bounding box center [1016, 300] width 365 height 535
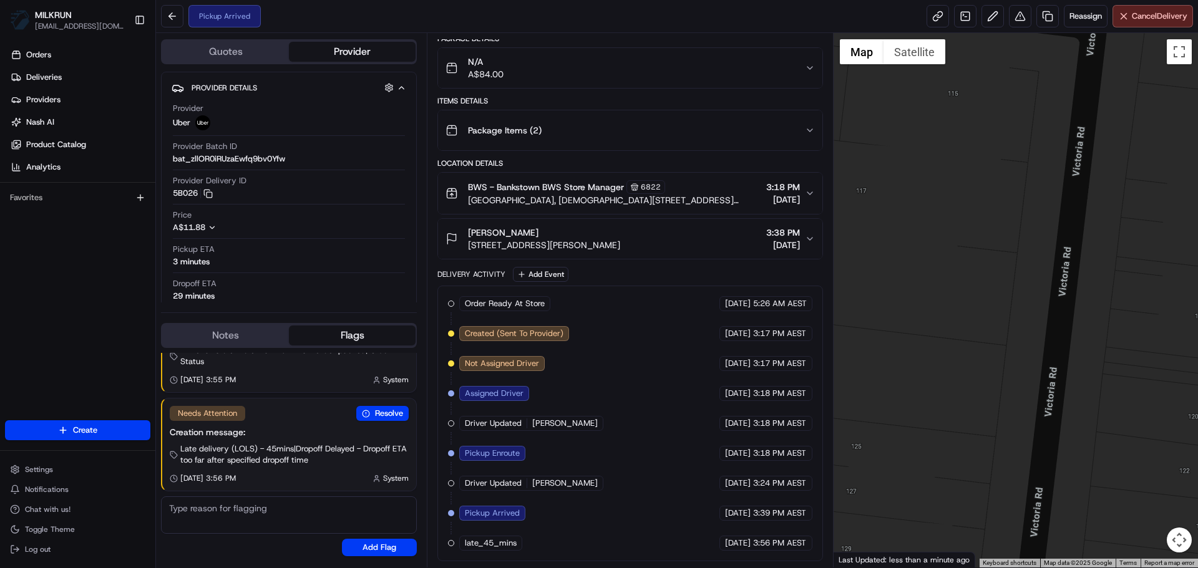
drag, startPoint x: 962, startPoint y: 383, endPoint x: 1106, endPoint y: 398, distance: 144.9
click at [1106, 398] on div at bounding box center [1016, 300] width 365 height 535
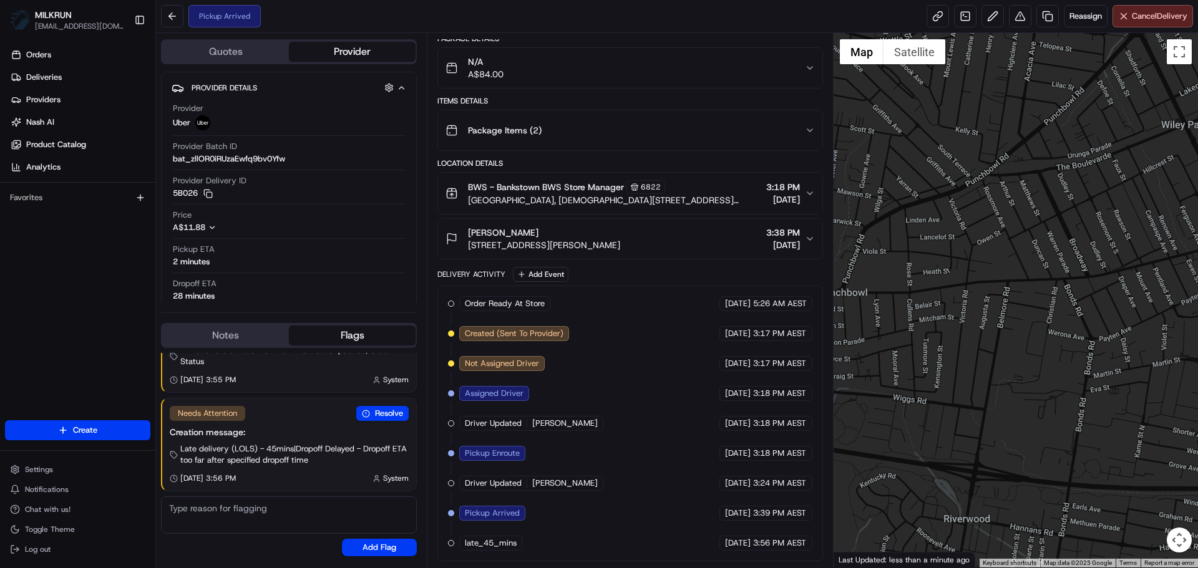
drag, startPoint x: 674, startPoint y: 302, endPoint x: 678, endPoint y: 379, distance: 76.8
click at [210, 224] on icon "button" at bounding box center [212, 227] width 9 height 9
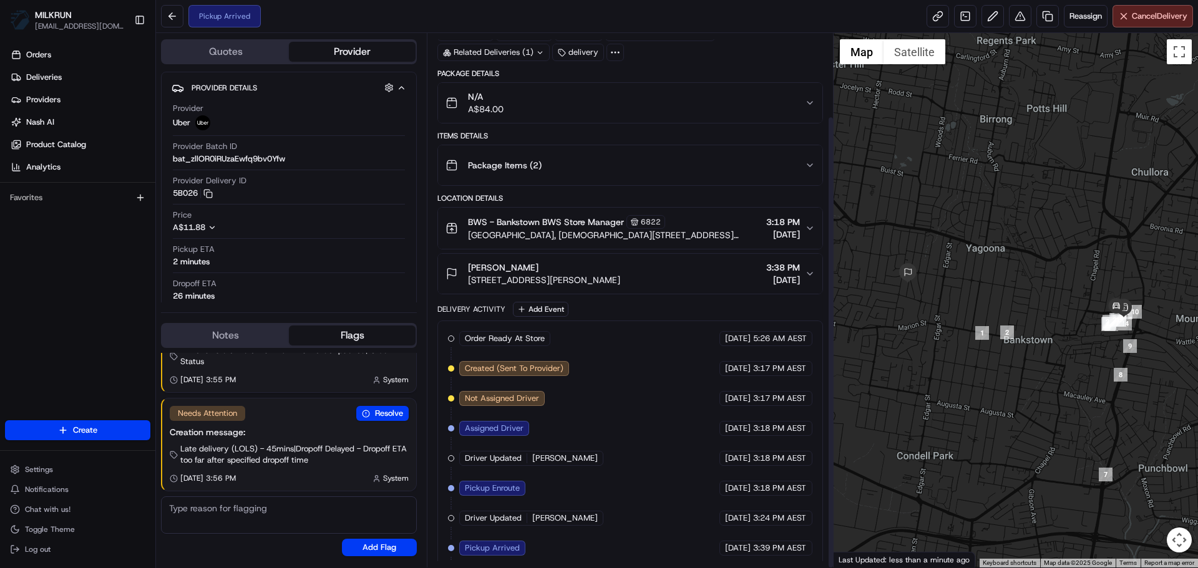
scroll to position [98, 0]
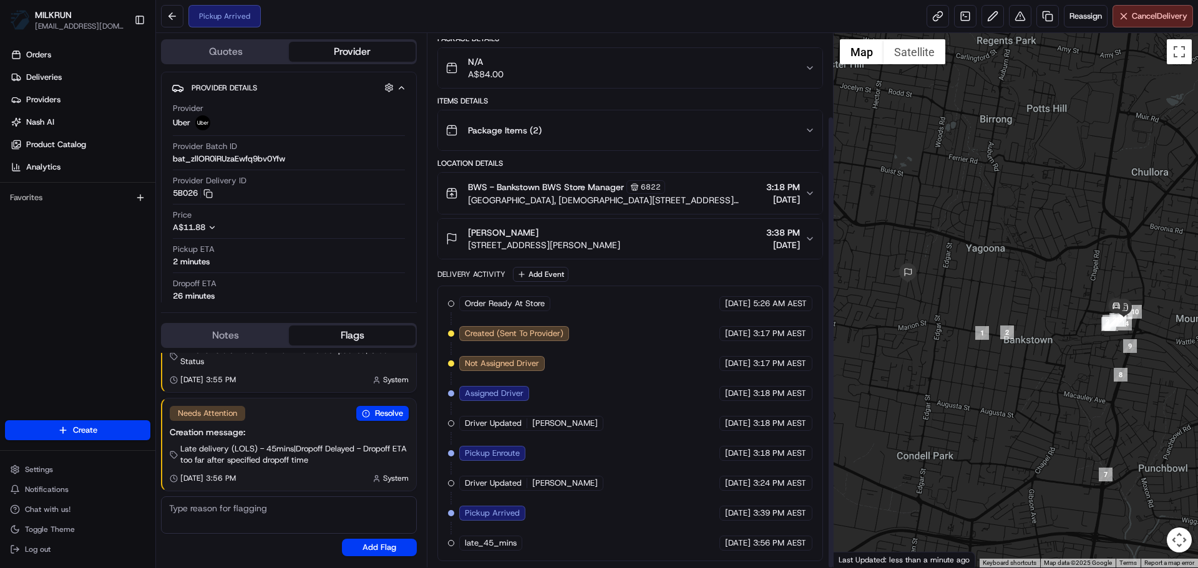
drag, startPoint x: 560, startPoint y: 377, endPoint x: 573, endPoint y: 429, distance: 53.4
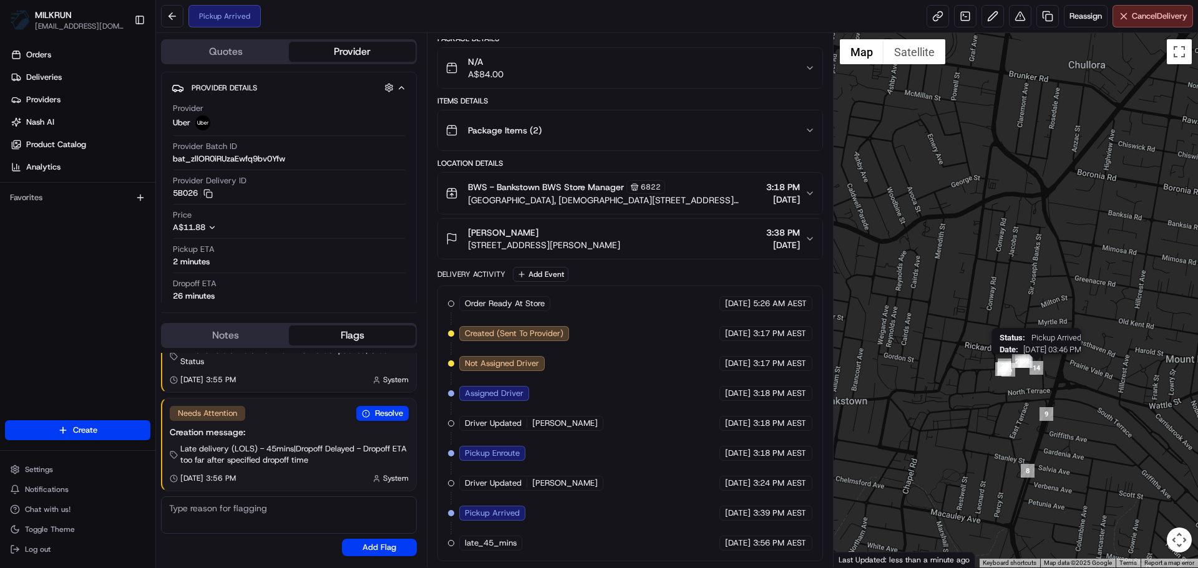
drag, startPoint x: 1089, startPoint y: 359, endPoint x: 1041, endPoint y: 366, distance: 49.1
click at [1041, 366] on img "14" at bounding box center [1037, 368] width 14 height 14
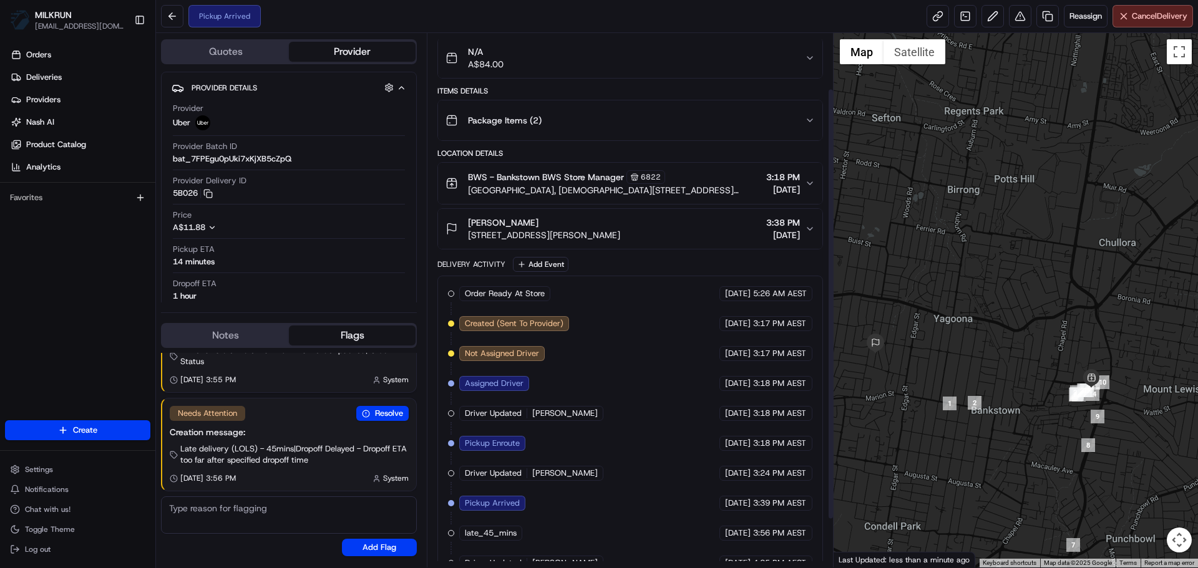
scroll to position [128, 0]
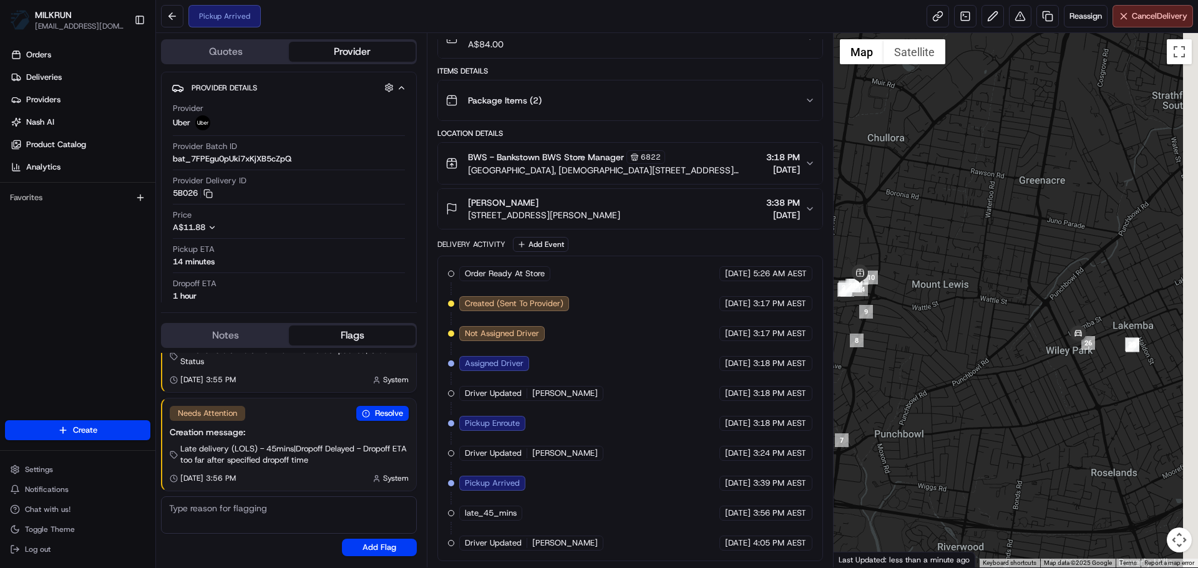
drag, startPoint x: 993, startPoint y: 395, endPoint x: 888, endPoint y: 343, distance: 116.6
click at [888, 343] on div at bounding box center [1016, 300] width 365 height 535
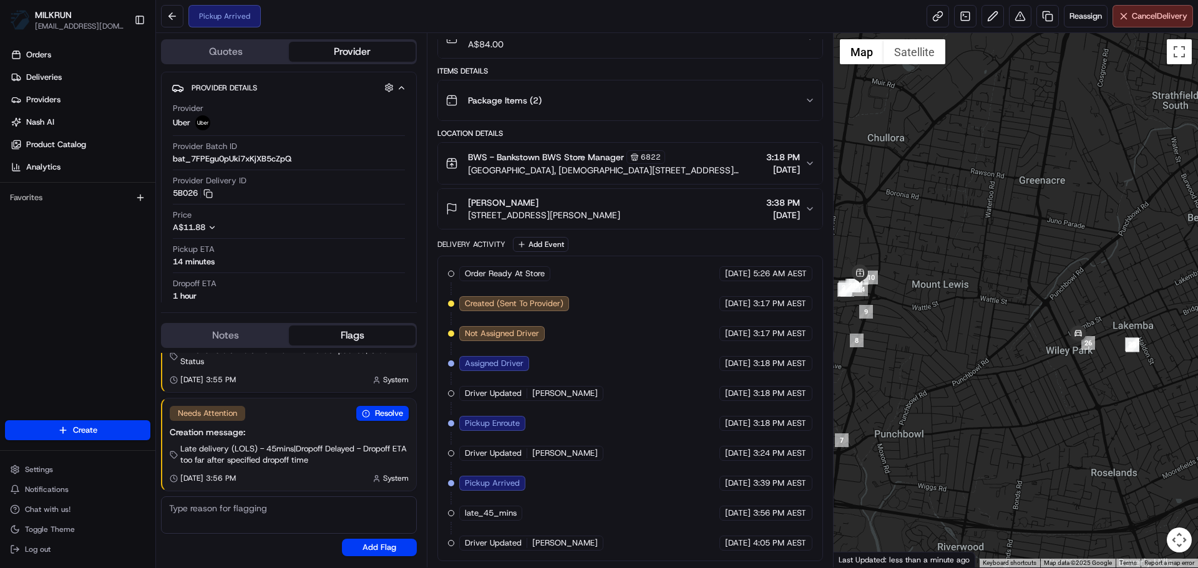
drag, startPoint x: 989, startPoint y: 336, endPoint x: 943, endPoint y: 344, distance: 46.4
click at [943, 344] on div at bounding box center [1016, 300] width 365 height 535
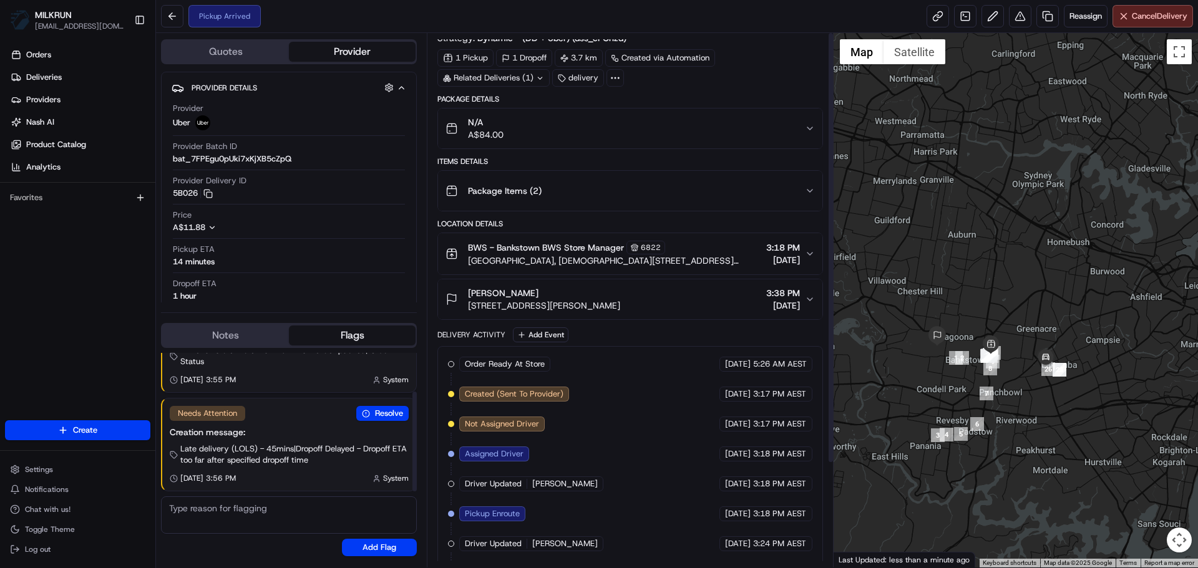
scroll to position [0, 0]
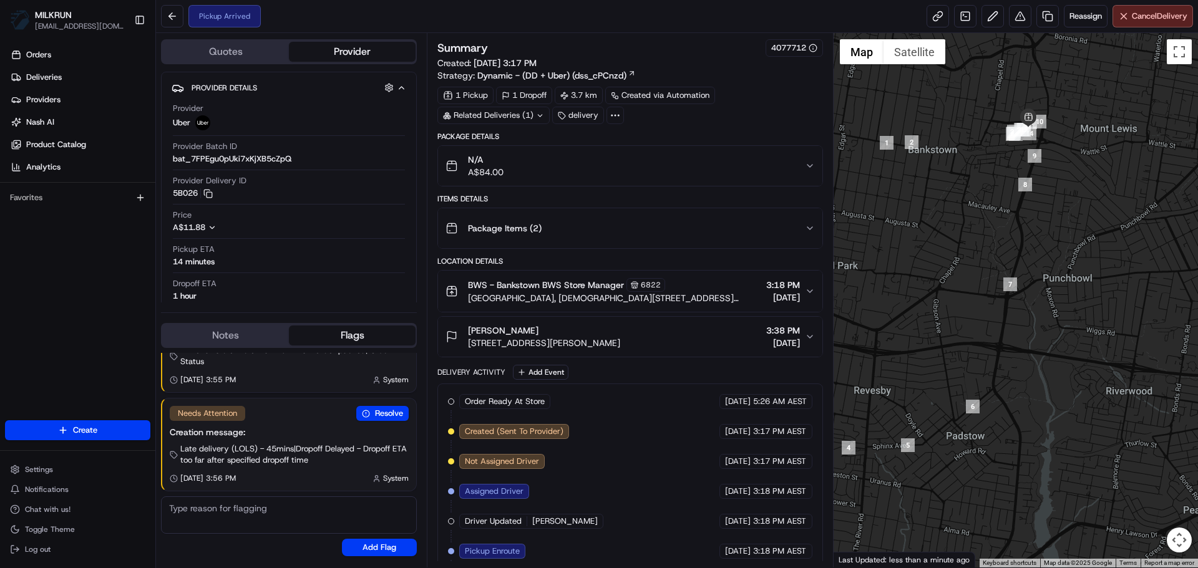
drag, startPoint x: 1002, startPoint y: 304, endPoint x: 1054, endPoint y: 343, distance: 65.1
click at [1054, 341] on div at bounding box center [1016, 300] width 365 height 535
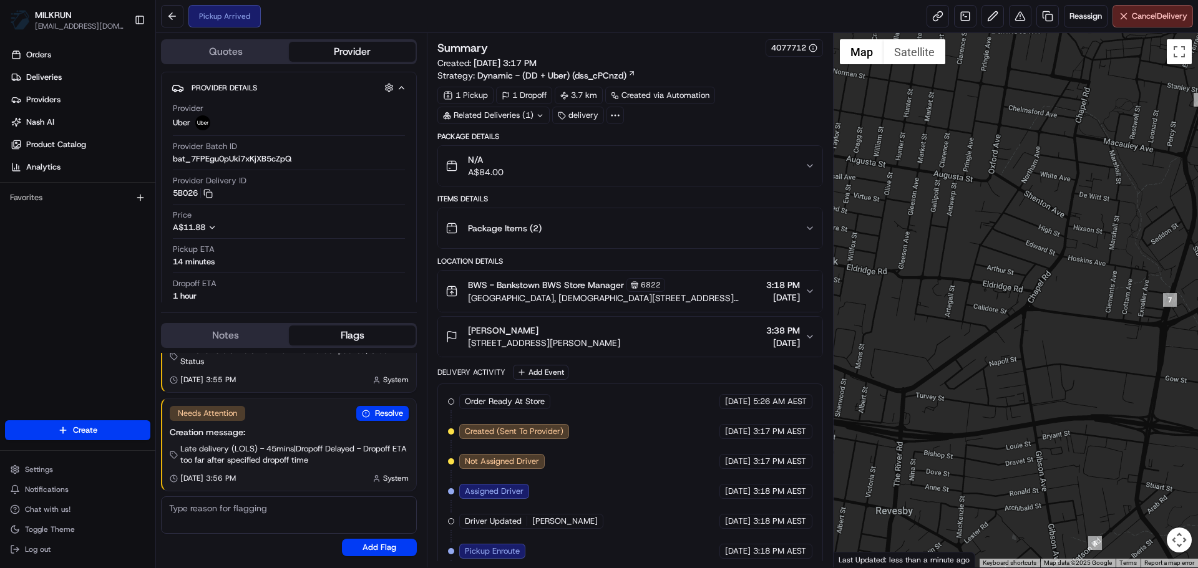
drag, startPoint x: 960, startPoint y: 320, endPoint x: 970, endPoint y: 324, distance: 10.7
click at [970, 324] on div at bounding box center [1016, 300] width 365 height 535
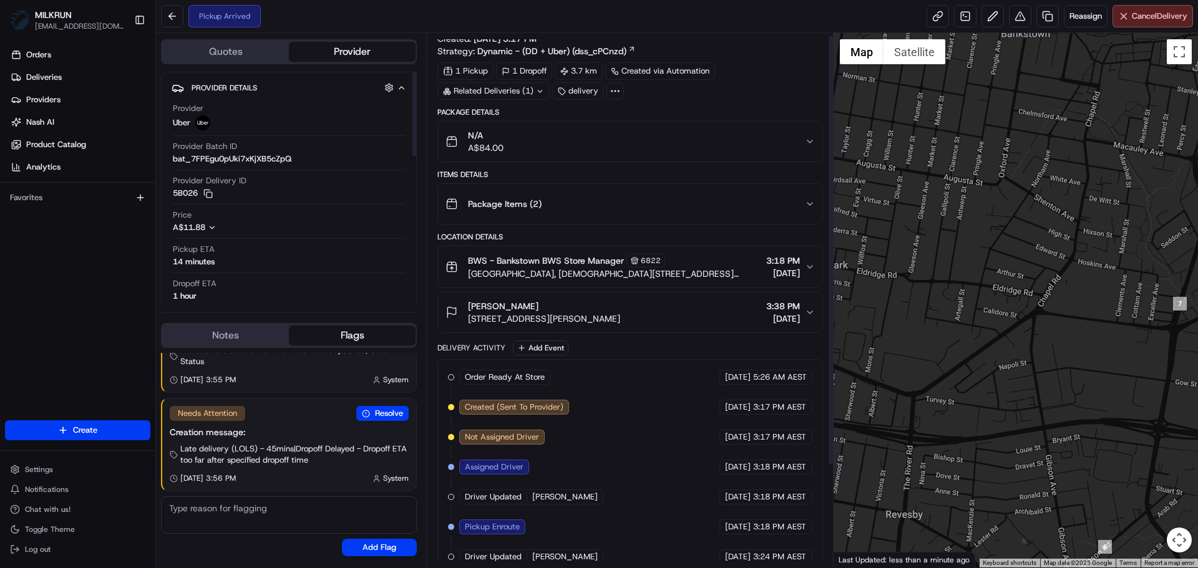
scroll to position [3, 0]
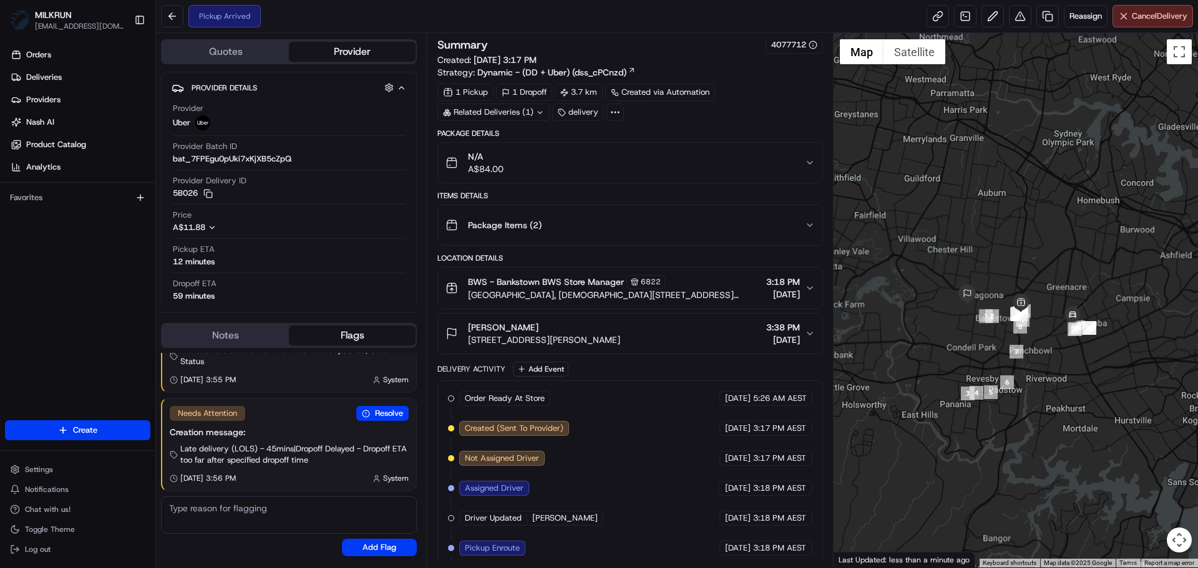
click at [1013, 432] on div at bounding box center [1016, 300] width 365 height 535
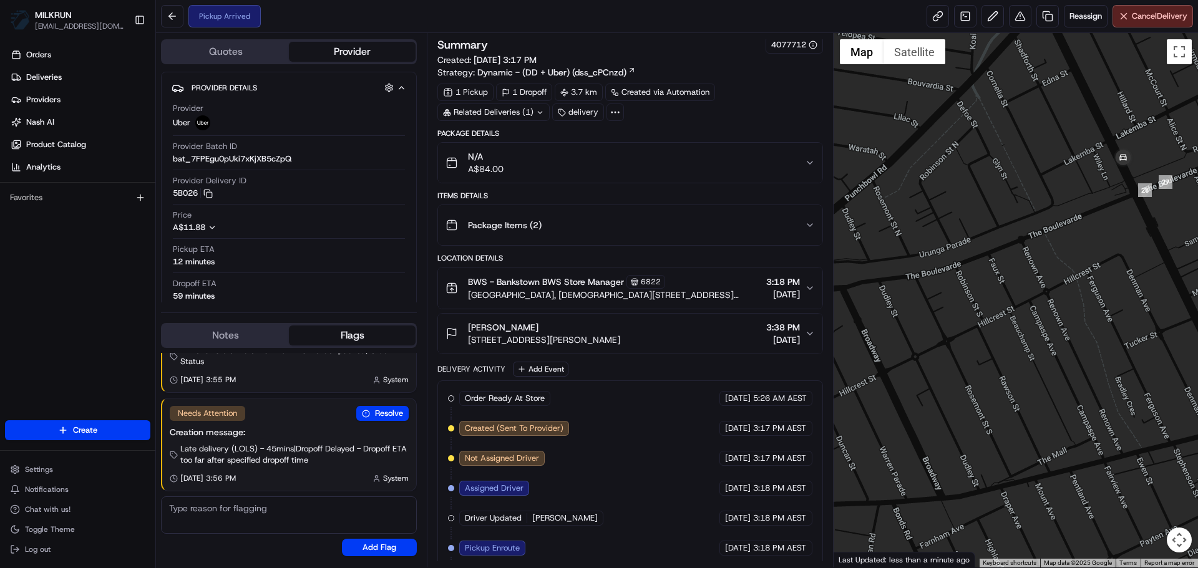
drag, startPoint x: 1122, startPoint y: 238, endPoint x: 1122, endPoint y: 263, distance: 25.0
click at [1122, 263] on div at bounding box center [1016, 300] width 365 height 535
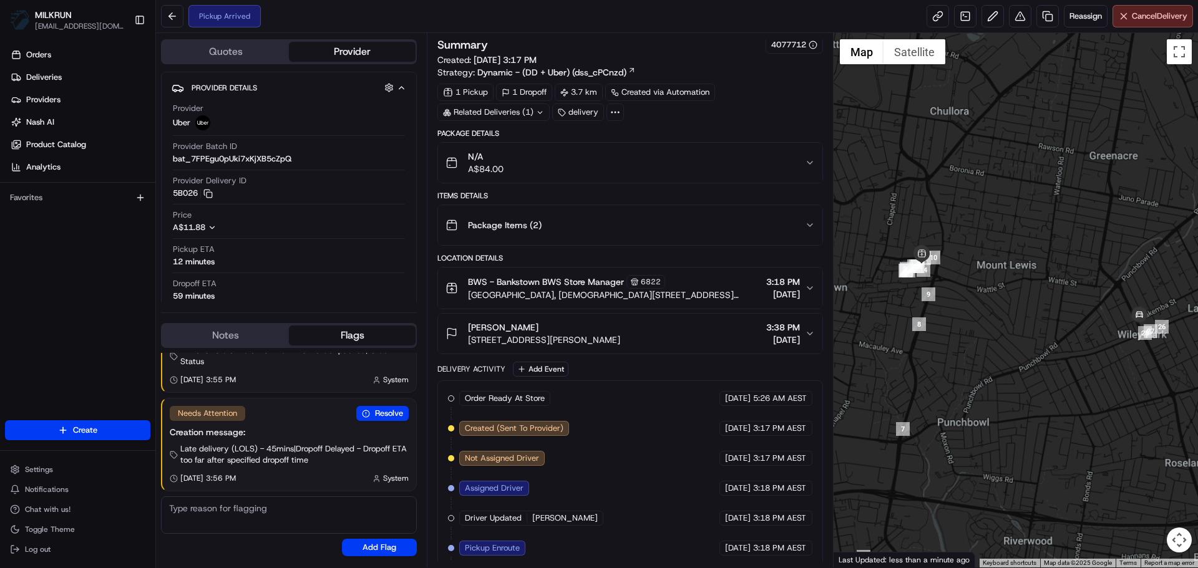
drag, startPoint x: 998, startPoint y: 369, endPoint x: 1078, endPoint y: 380, distance: 80.6
click at [1078, 380] on div at bounding box center [1016, 300] width 365 height 535
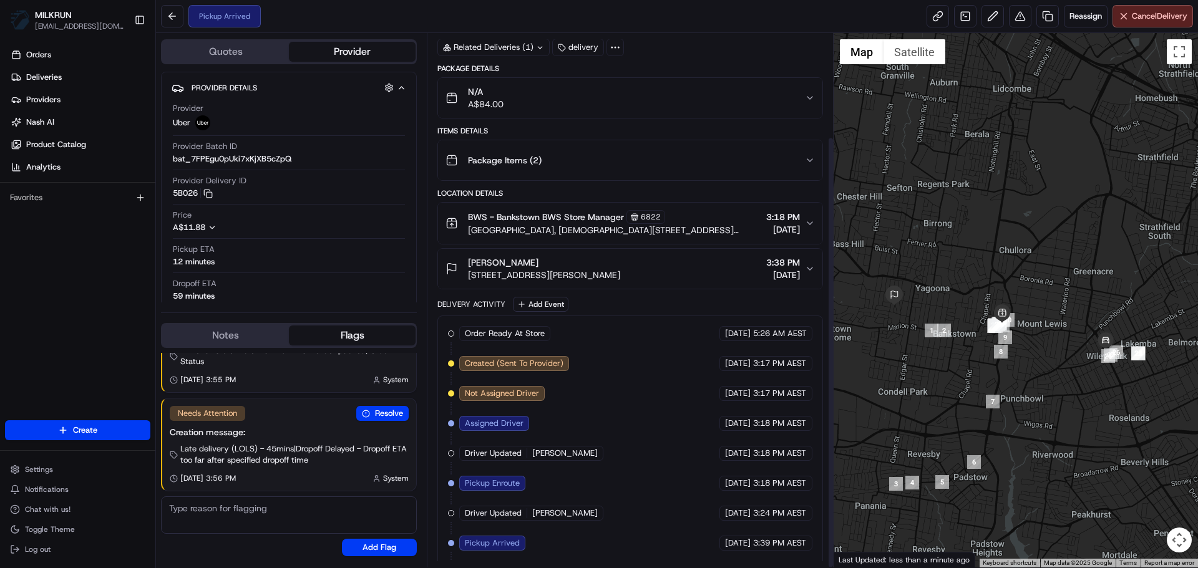
scroll to position [128, 0]
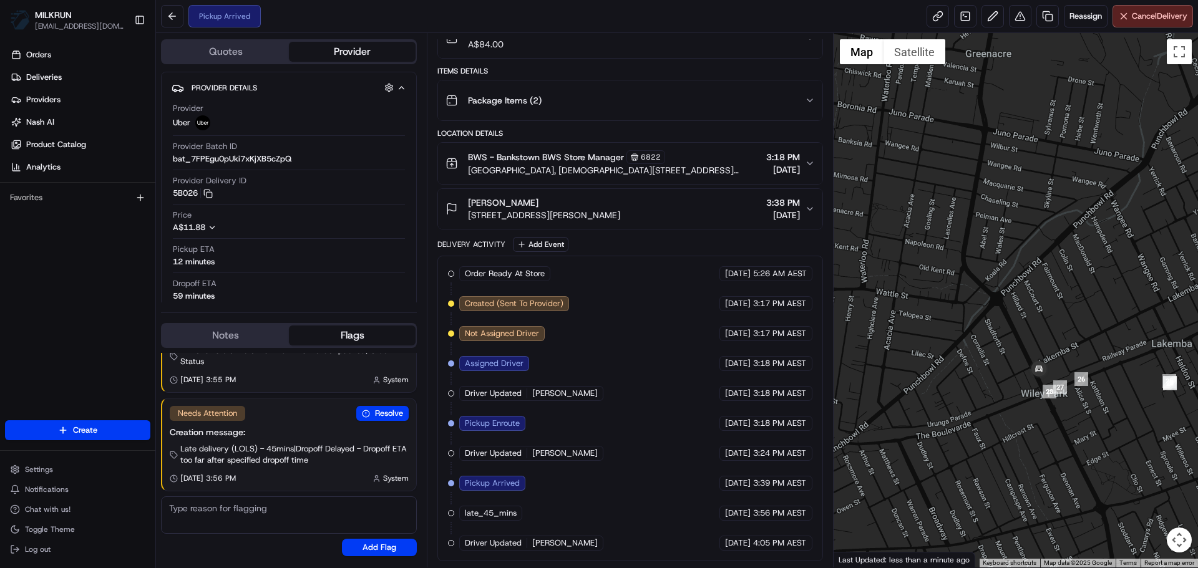
drag, startPoint x: 1108, startPoint y: 347, endPoint x: 886, endPoint y: 385, distance: 225.4
click at [886, 385] on div at bounding box center [1016, 300] width 365 height 535
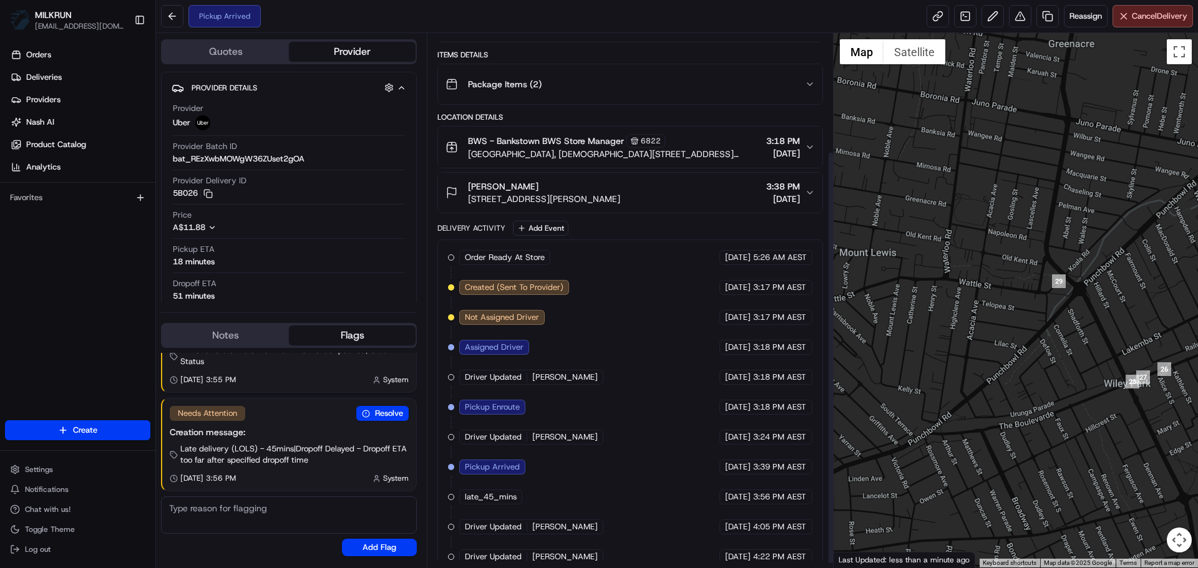
scroll to position [158, 0]
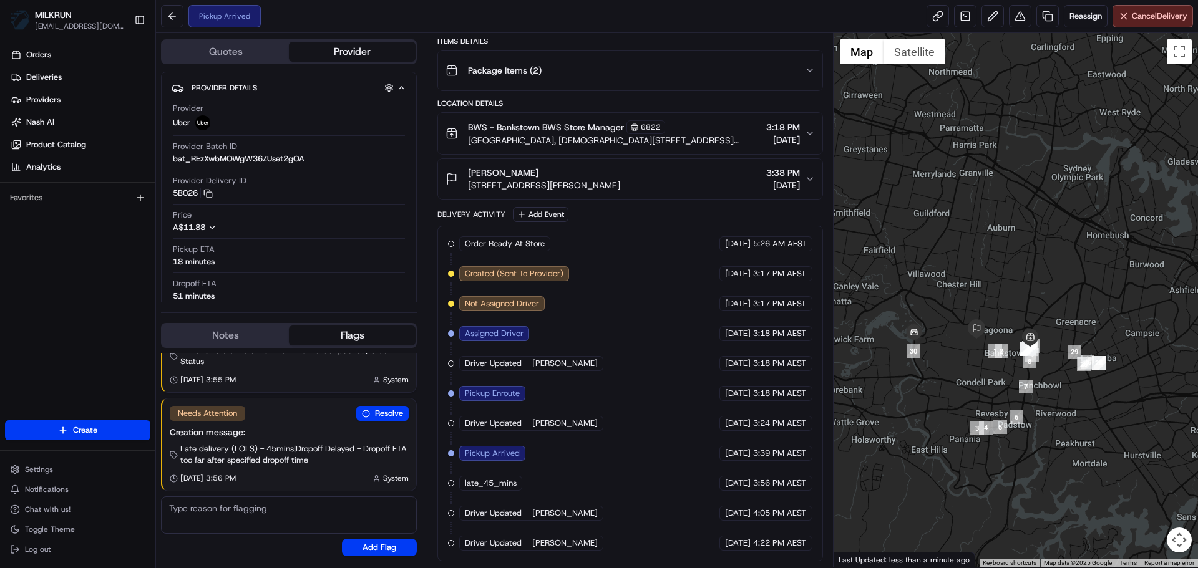
drag, startPoint x: 1014, startPoint y: 412, endPoint x: 1049, endPoint y: 379, distance: 48.5
click at [1073, 396] on div at bounding box center [1016, 300] width 365 height 535
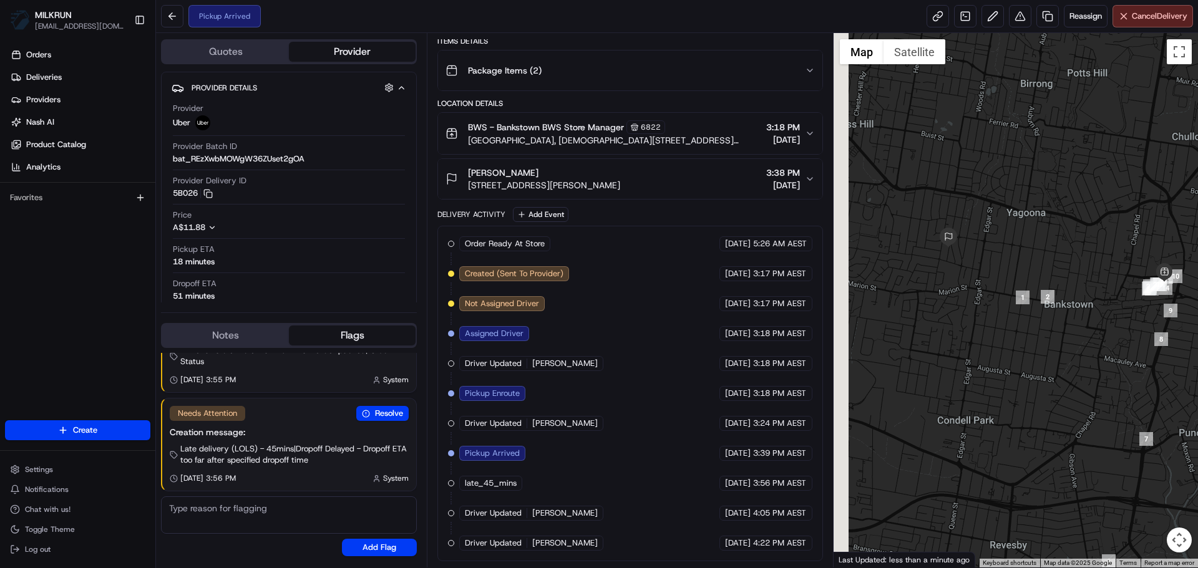
drag, startPoint x: 1010, startPoint y: 361, endPoint x: 1096, endPoint y: 361, distance: 86.1
click at [1096, 361] on div at bounding box center [1016, 300] width 365 height 535
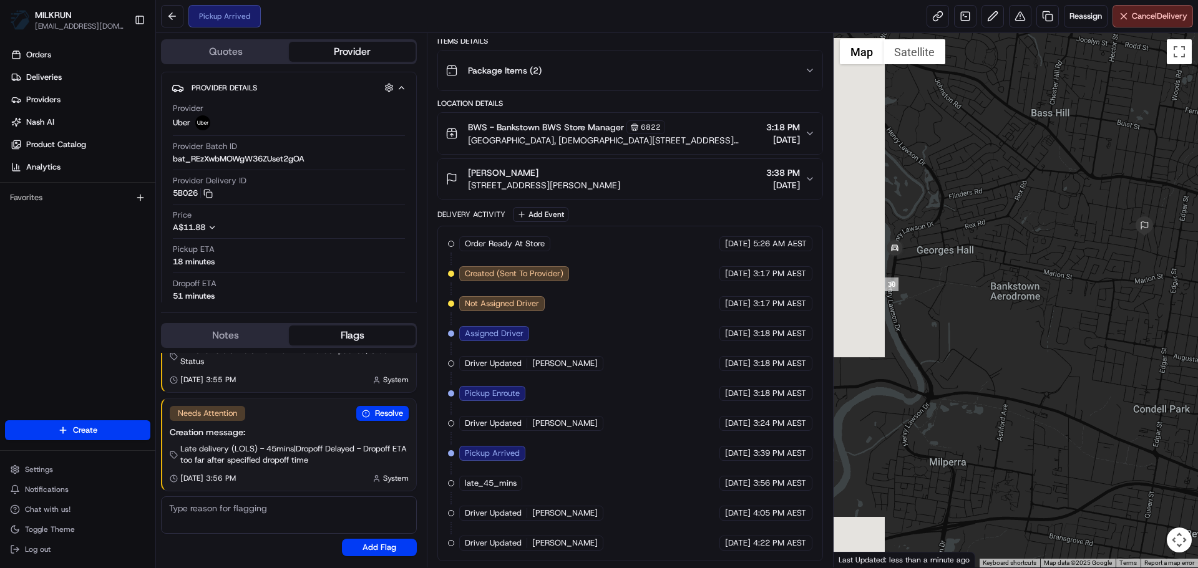
drag, startPoint x: 913, startPoint y: 300, endPoint x: 995, endPoint y: 289, distance: 81.9
click at [995, 289] on div at bounding box center [1016, 300] width 365 height 535
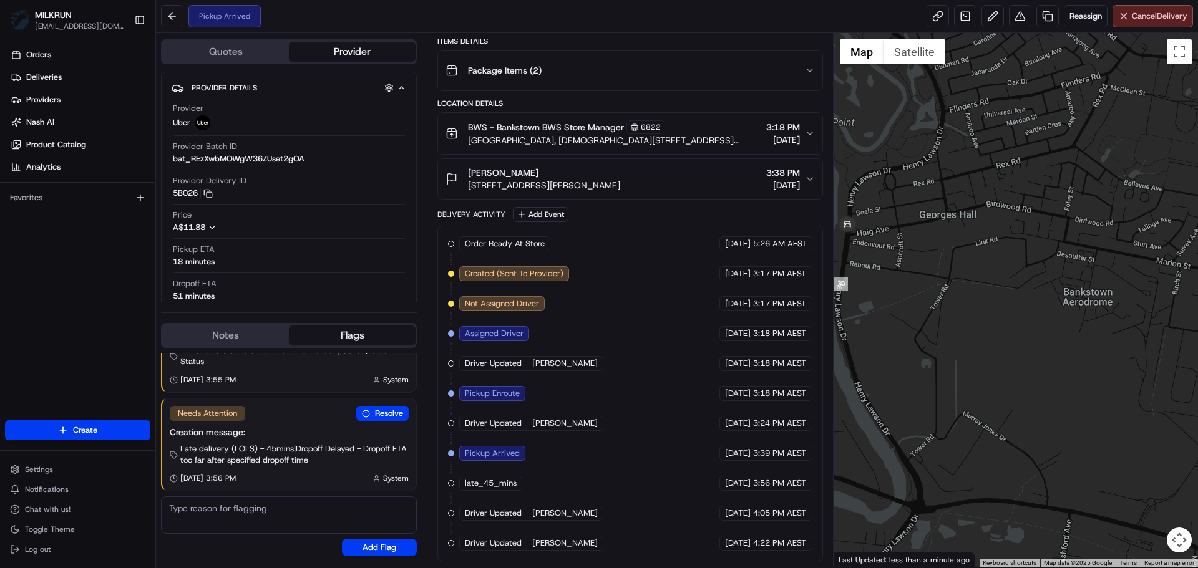
drag, startPoint x: 920, startPoint y: 297, endPoint x: 942, endPoint y: 308, distance: 25.1
click at [942, 308] on div at bounding box center [1016, 300] width 365 height 535
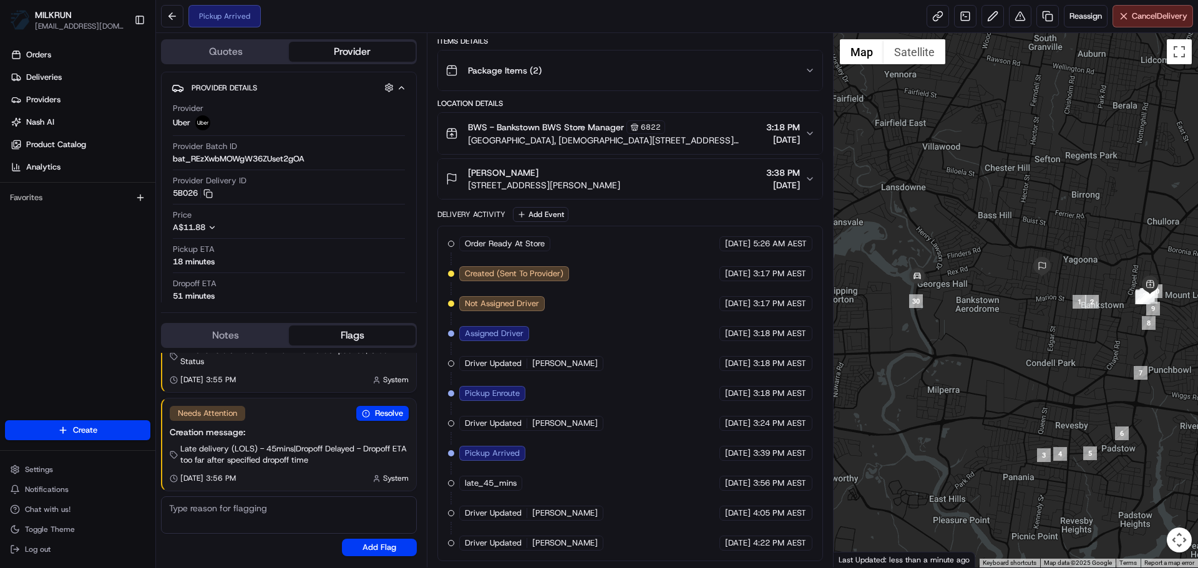
drag, startPoint x: 962, startPoint y: 300, endPoint x: 957, endPoint y: 294, distance: 7.6
click at [958, 295] on div at bounding box center [1016, 300] width 365 height 535
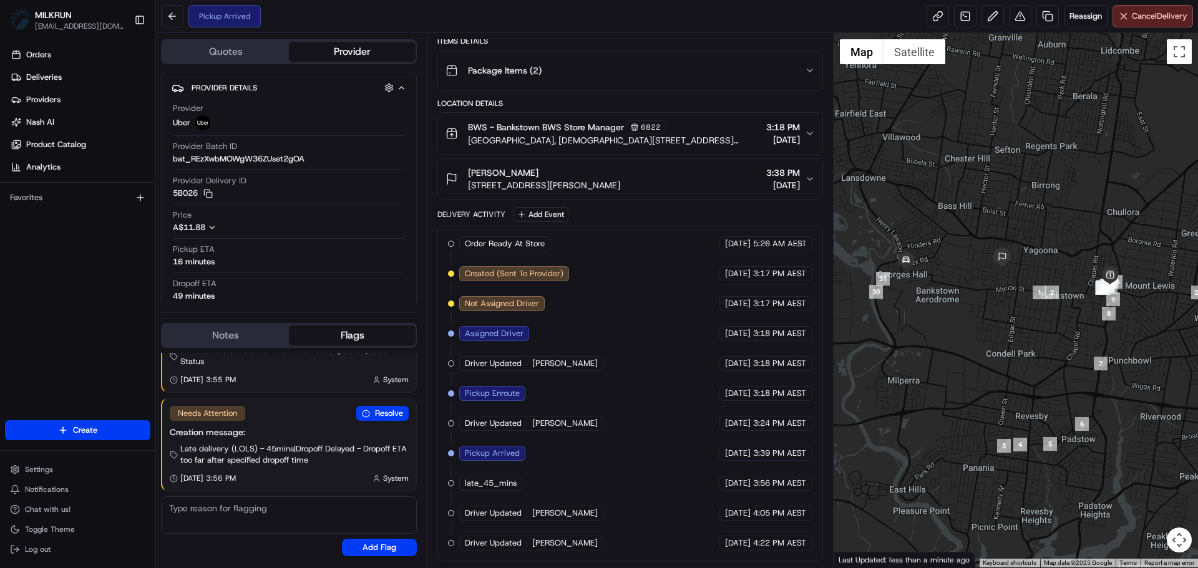
click at [960, 305] on div at bounding box center [1016, 300] width 365 height 535
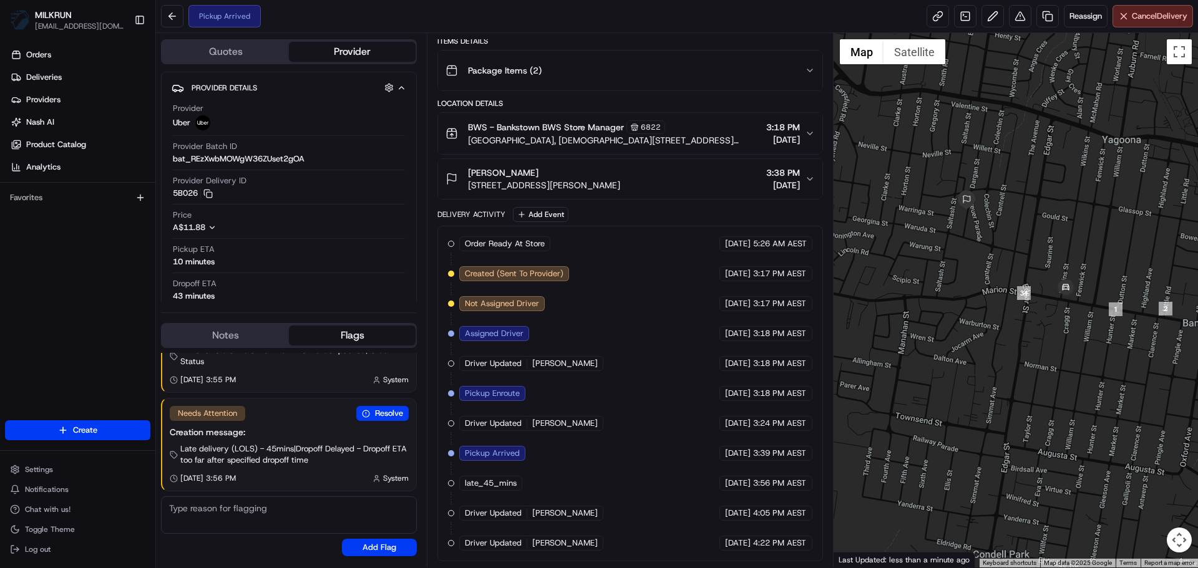
drag, startPoint x: 944, startPoint y: 396, endPoint x: 818, endPoint y: 388, distance: 126.3
click at [819, 388] on div "Quotes Provider Provider Details Hidden ( 1 ) Provider Uber Provider Batch ID b…" at bounding box center [677, 300] width 1042 height 535
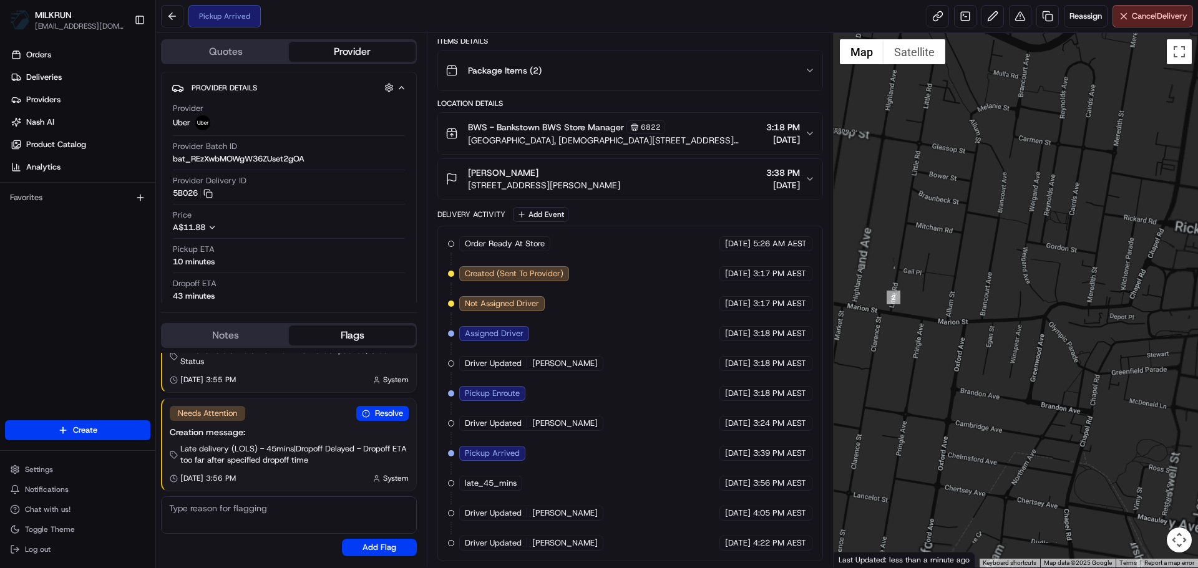
drag, startPoint x: 1109, startPoint y: 298, endPoint x: 990, endPoint y: 291, distance: 119.3
click at [990, 291] on div at bounding box center [1016, 300] width 365 height 535
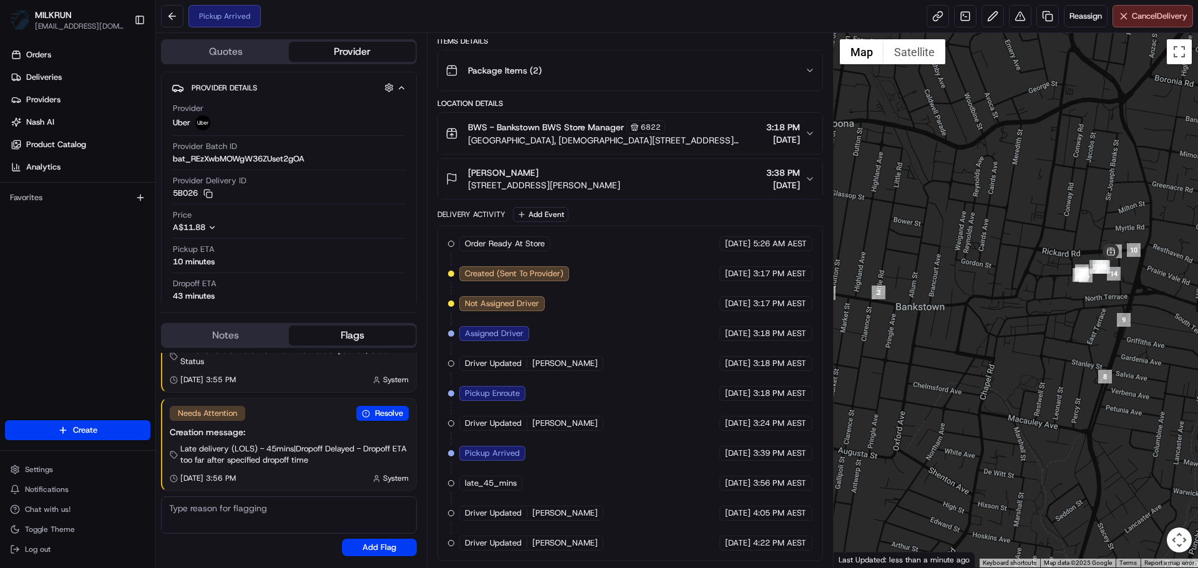
click at [899, 368] on div at bounding box center [1016, 300] width 365 height 535
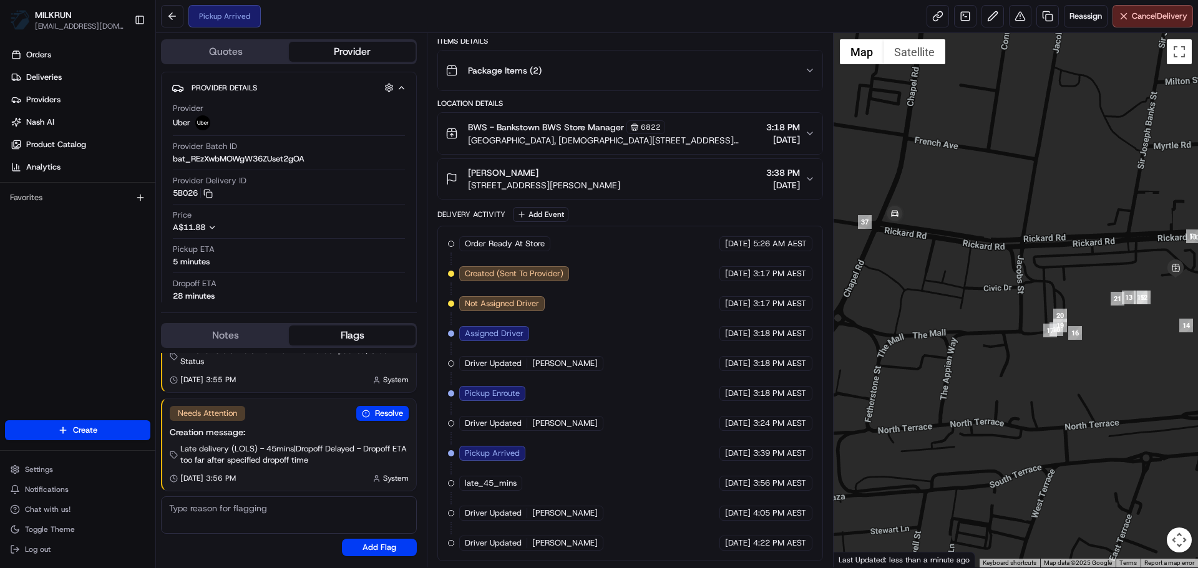
drag, startPoint x: 1076, startPoint y: 282, endPoint x: 955, endPoint y: 298, distance: 122.7
click at [955, 298] on div at bounding box center [1016, 300] width 365 height 535
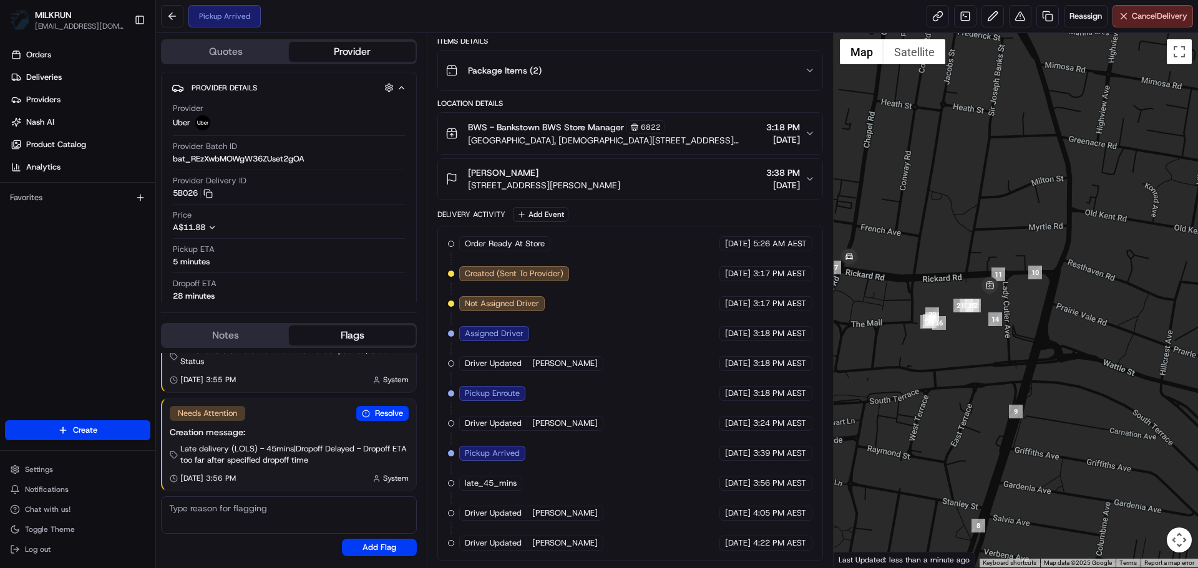
drag, startPoint x: 966, startPoint y: 335, endPoint x: 891, endPoint y: 339, distance: 75.6
click at [891, 339] on div at bounding box center [1016, 300] width 365 height 535
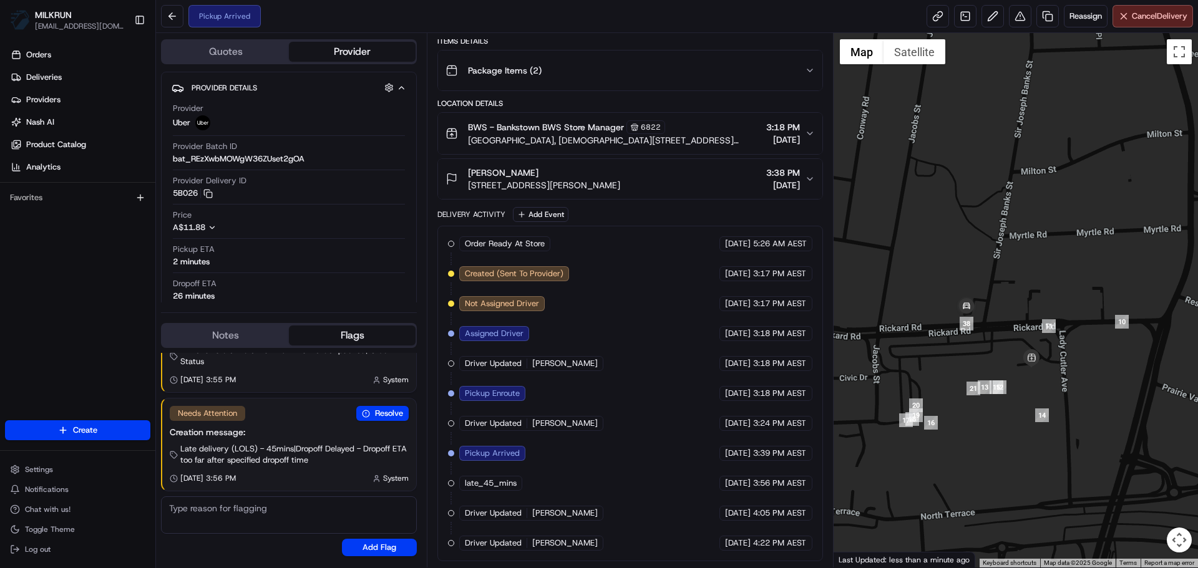
drag, startPoint x: 651, startPoint y: 397, endPoint x: 684, endPoint y: 533, distance: 140.0
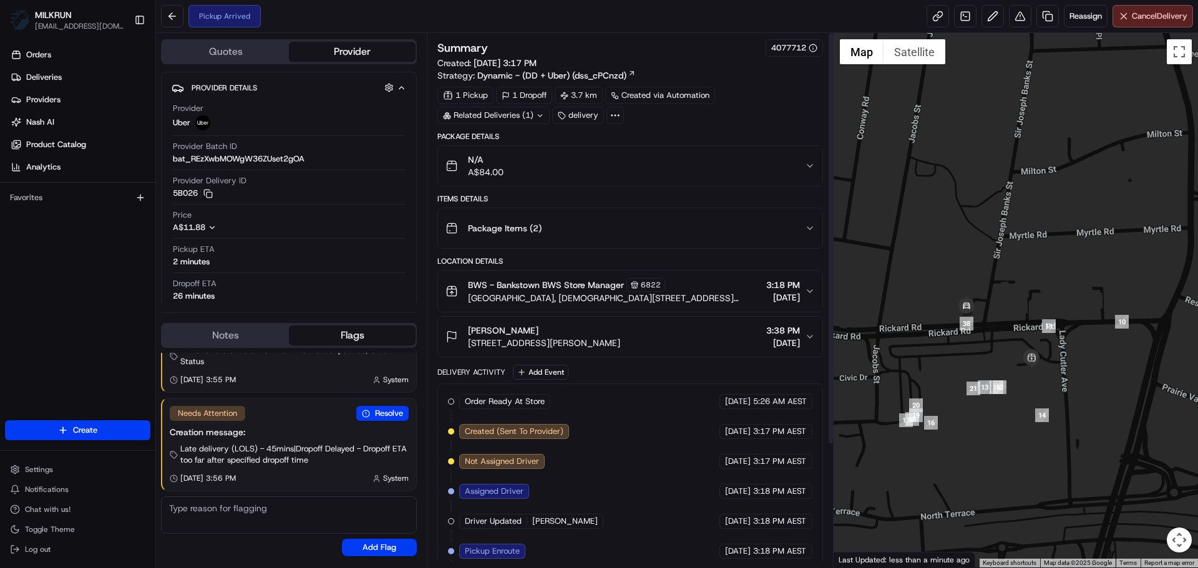
drag, startPoint x: 672, startPoint y: 487, endPoint x: 665, endPoint y: 353, distance: 133.7
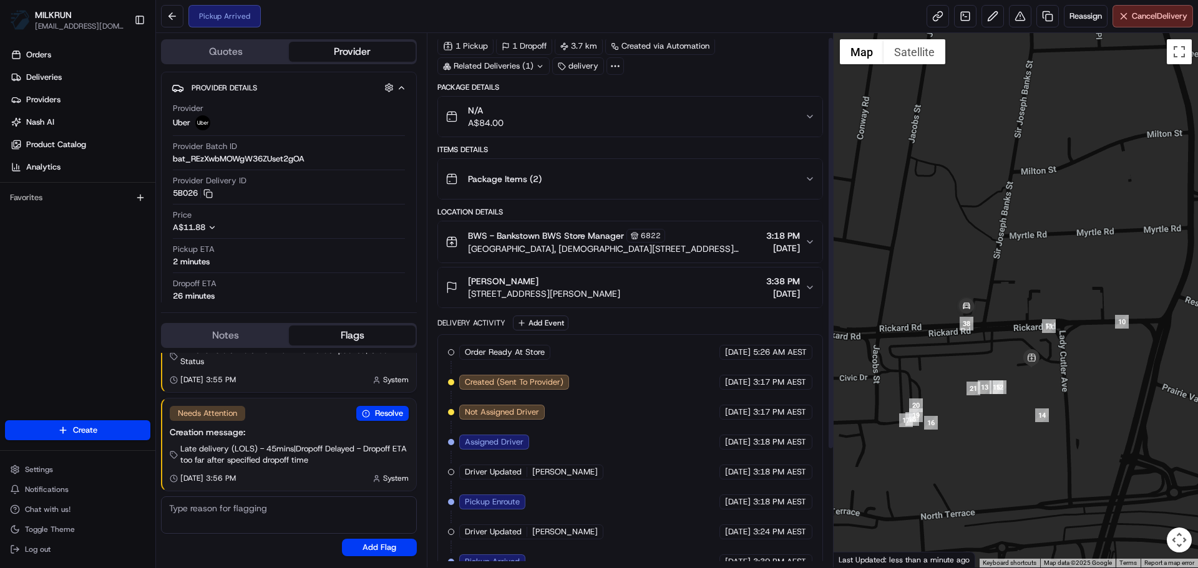
scroll to position [158, 0]
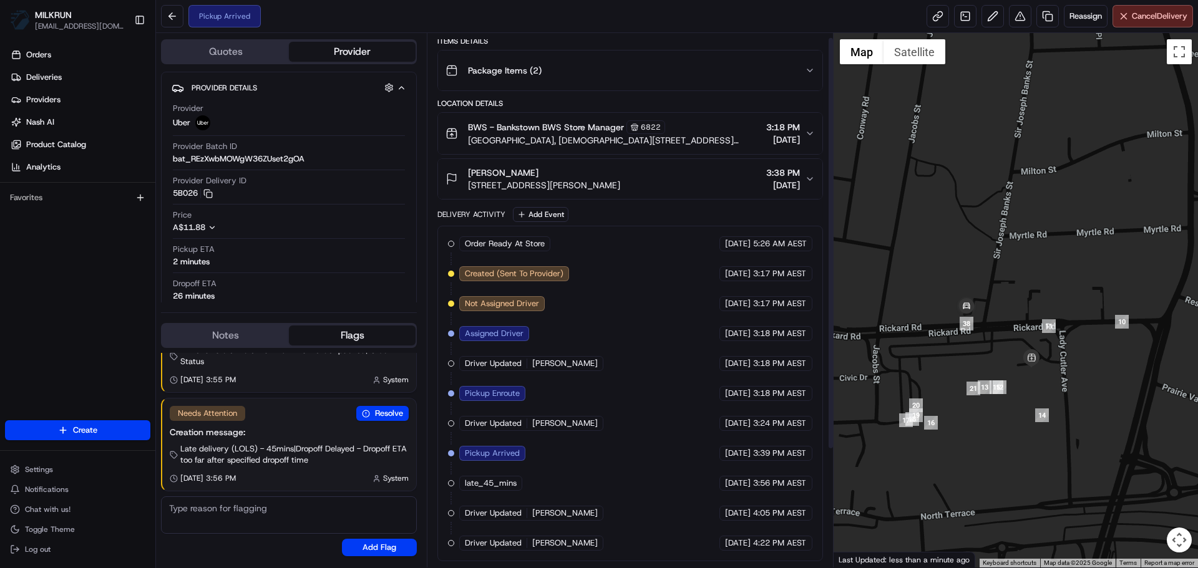
drag, startPoint x: 648, startPoint y: 555, endPoint x: 658, endPoint y: 470, distance: 84.8
drag, startPoint x: 688, startPoint y: 376, endPoint x: 644, endPoint y: 595, distance: 222.7
drag, startPoint x: 675, startPoint y: 407, endPoint x: 666, endPoint y: 460, distance: 54.5
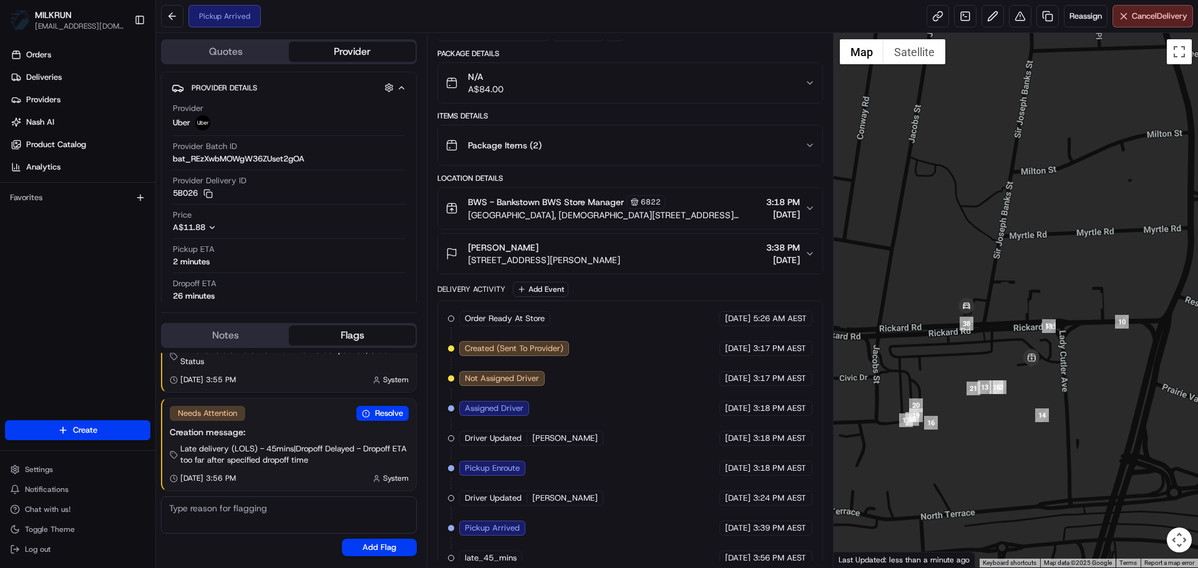
scroll to position [0, 0]
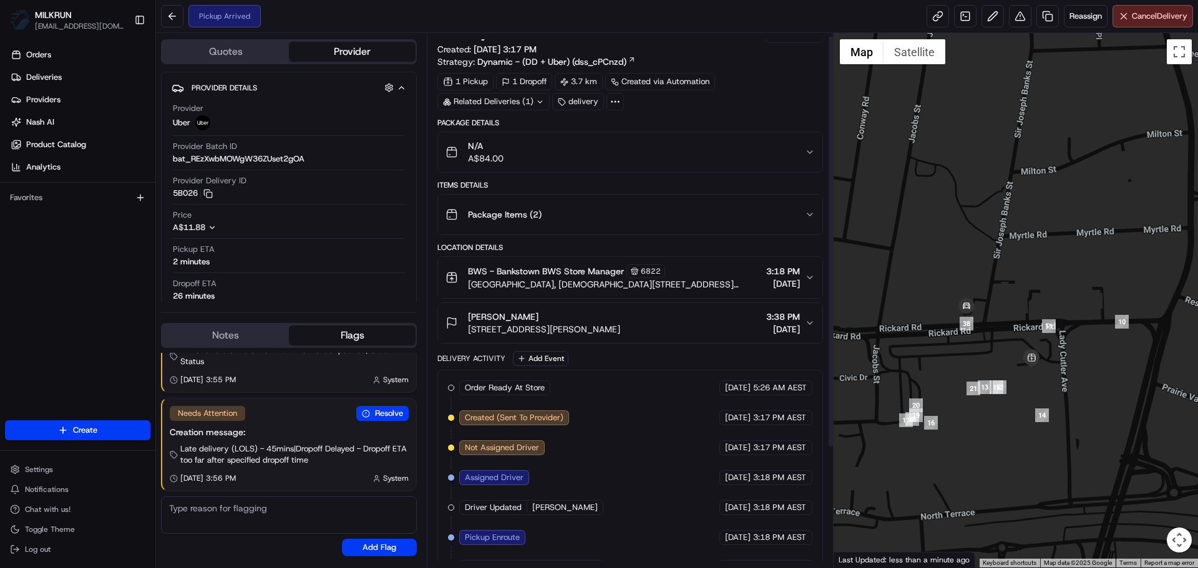
drag, startPoint x: 653, startPoint y: 469, endPoint x: 645, endPoint y: 489, distance: 21.9
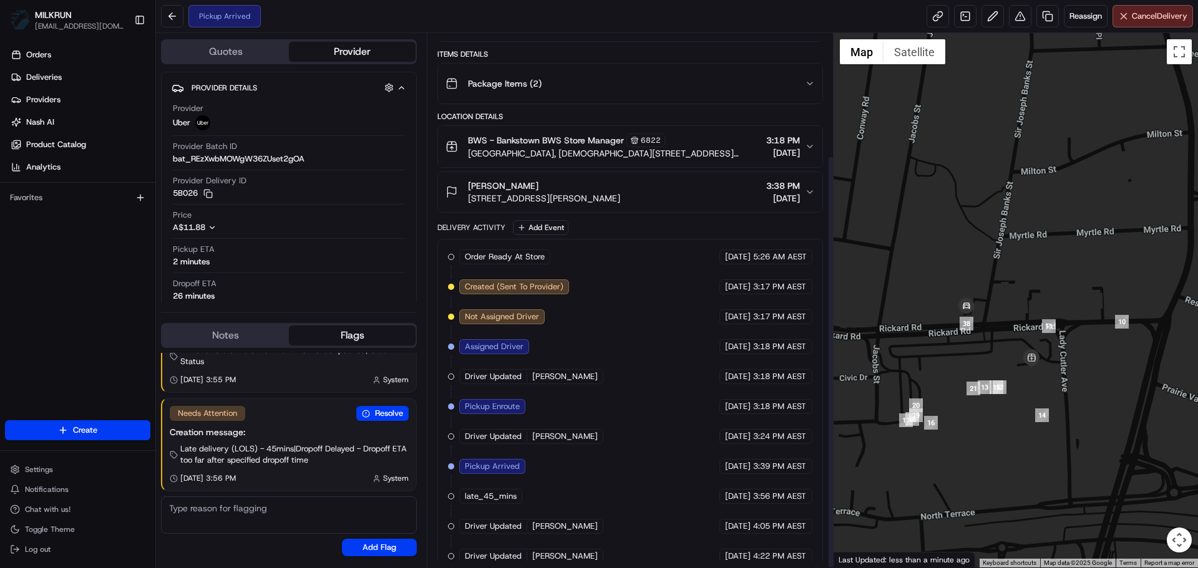
scroll to position [158, 0]
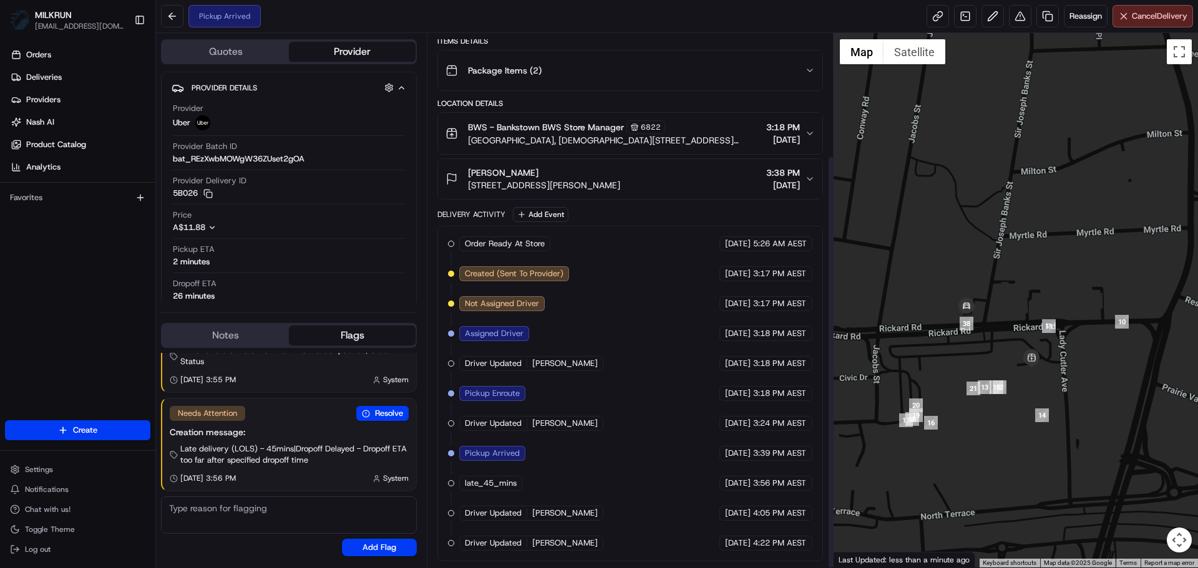
drag, startPoint x: 665, startPoint y: 404, endPoint x: 643, endPoint y: 588, distance: 185.4
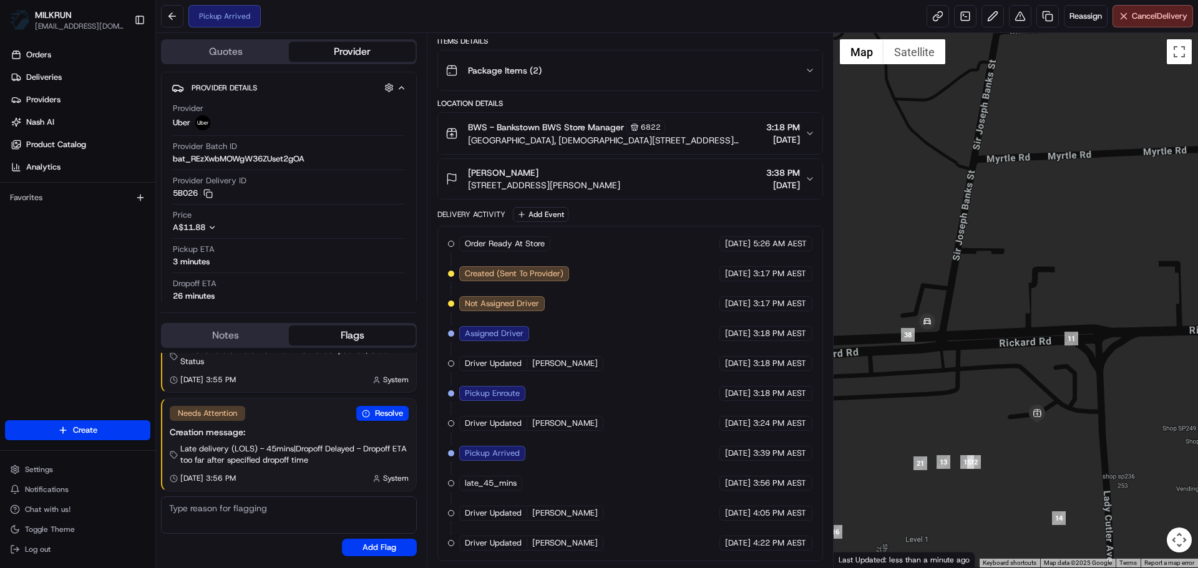
drag, startPoint x: 723, startPoint y: 389, endPoint x: 723, endPoint y: 417, distance: 28.1
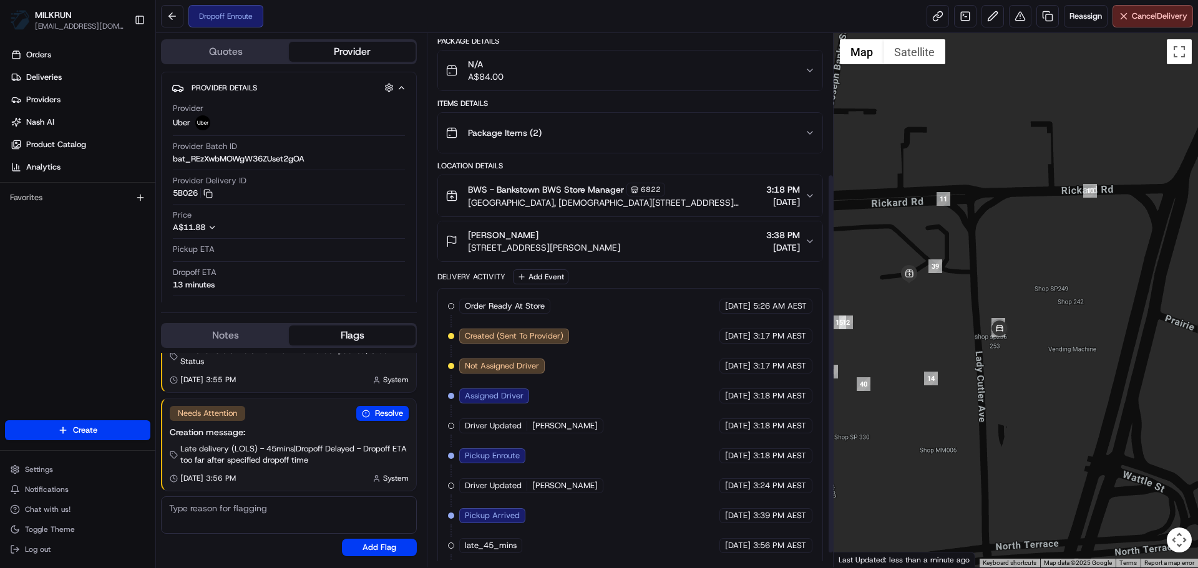
scroll to position [218, 0]
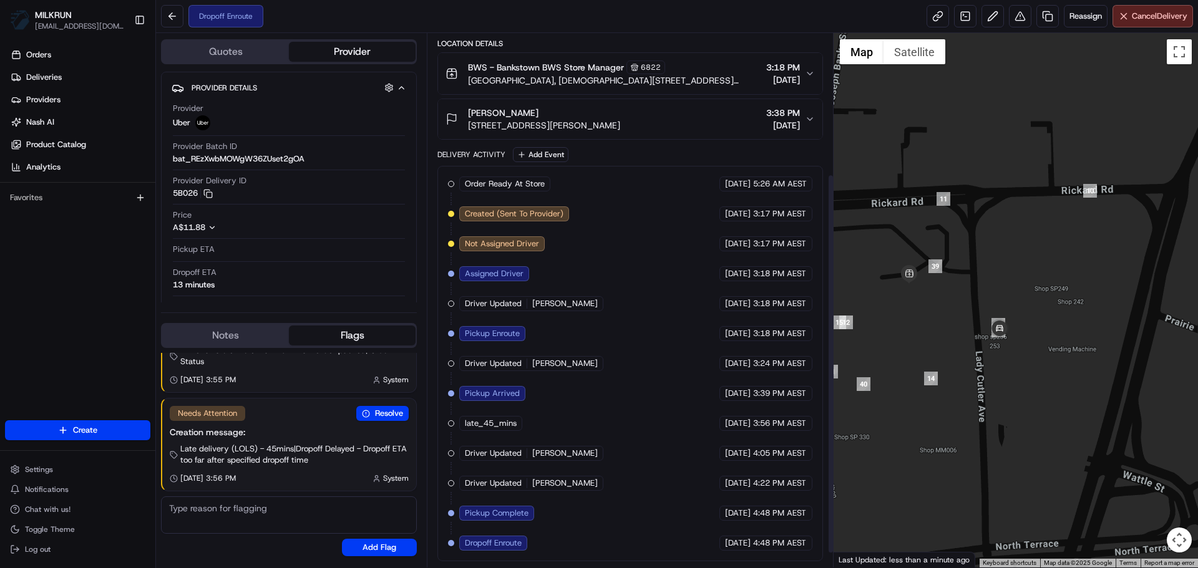
drag, startPoint x: 600, startPoint y: 257, endPoint x: 607, endPoint y: 358, distance: 100.7
